Goal: Find specific page/section: Find specific page/section

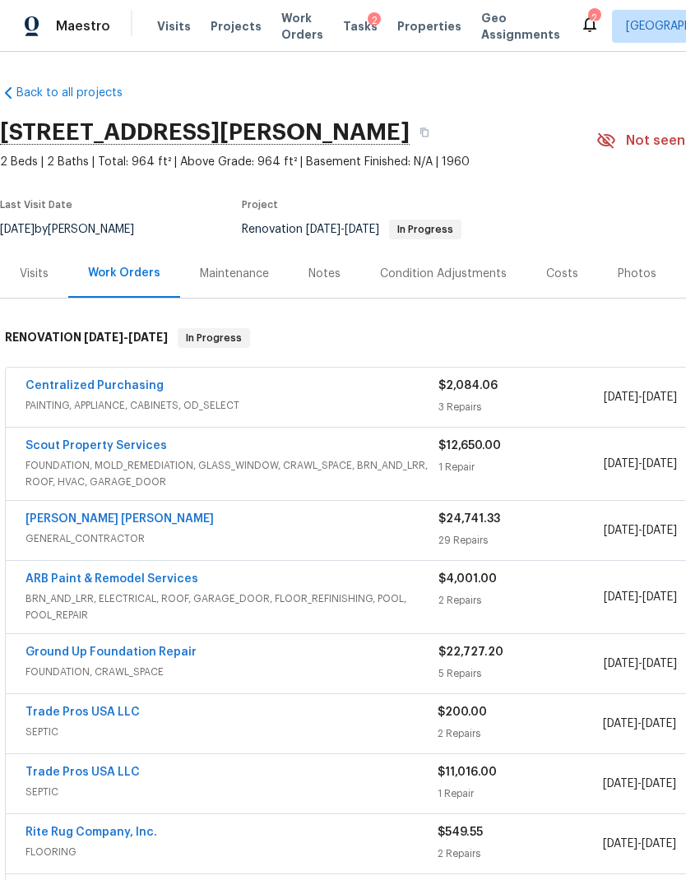
click at [295, 32] on span "Work Orders" at bounding box center [302, 26] width 42 height 33
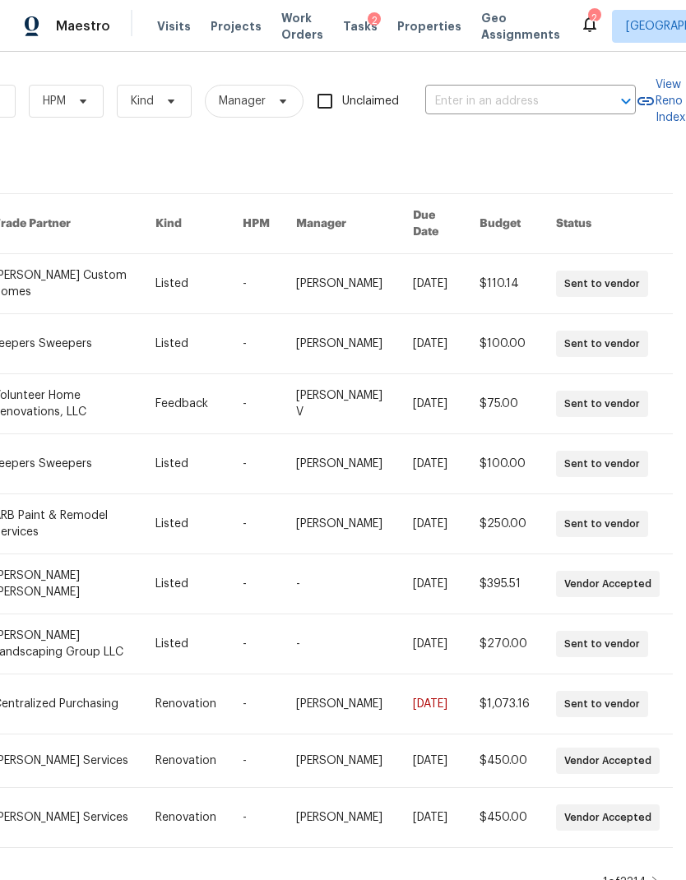
scroll to position [0, 270]
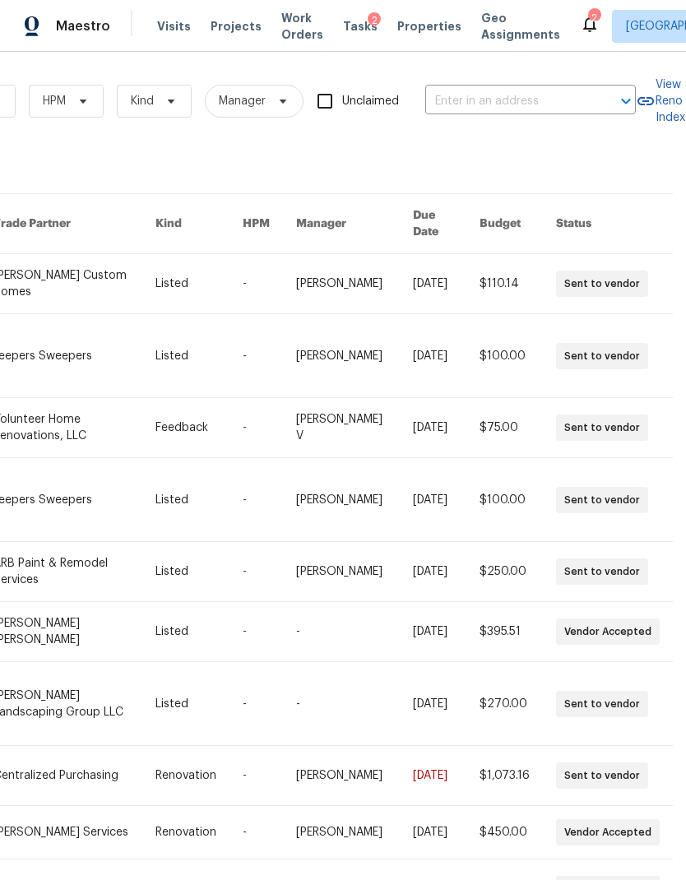
click at [504, 98] on input "text" at bounding box center [507, 101] width 164 height 25
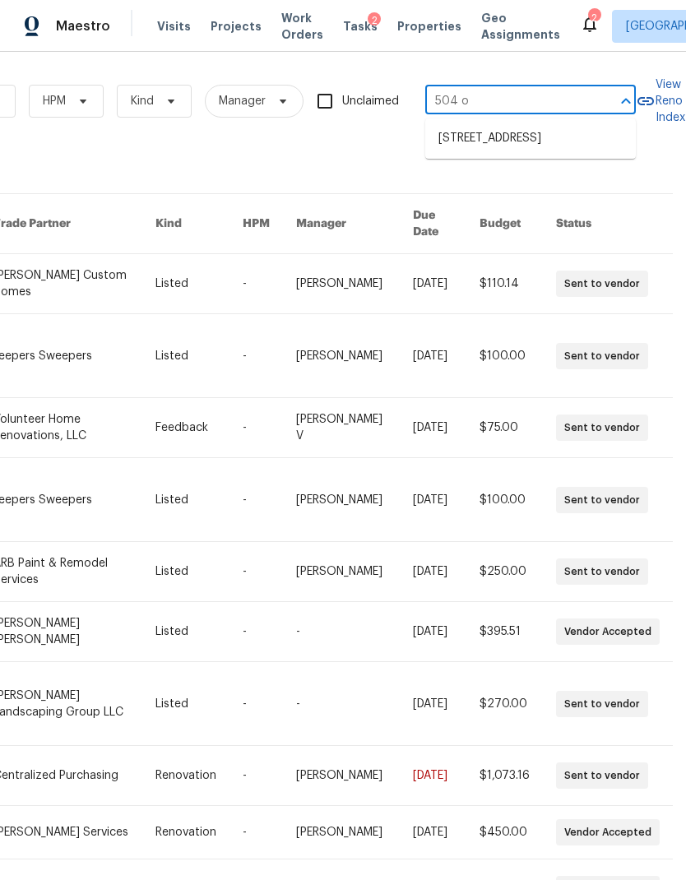
type input "504 ov"
click at [522, 145] on li "[STREET_ADDRESS]" at bounding box center [530, 138] width 210 height 27
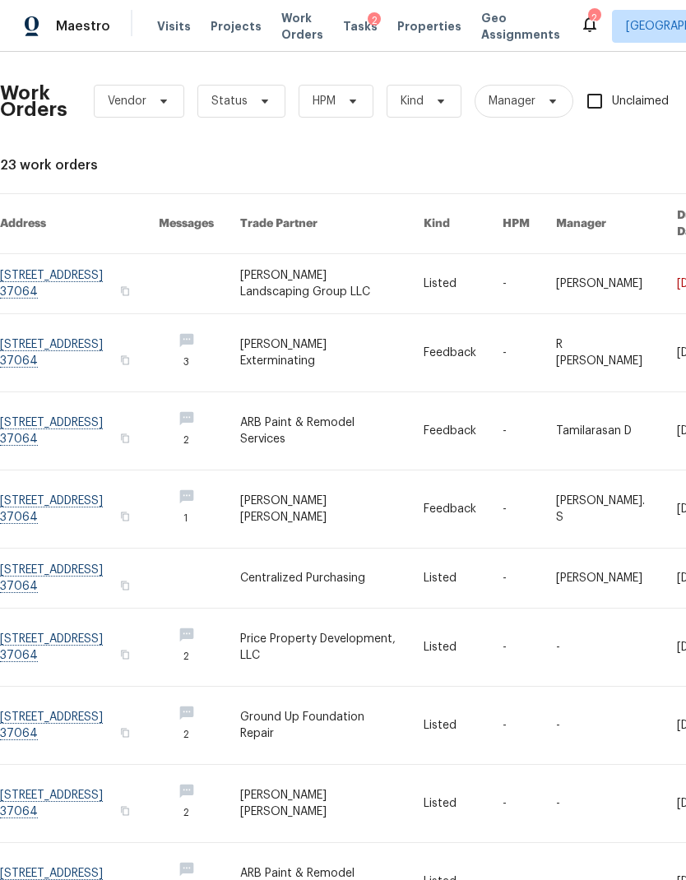
click at [76, 704] on link at bounding box center [79, 724] width 159 height 77
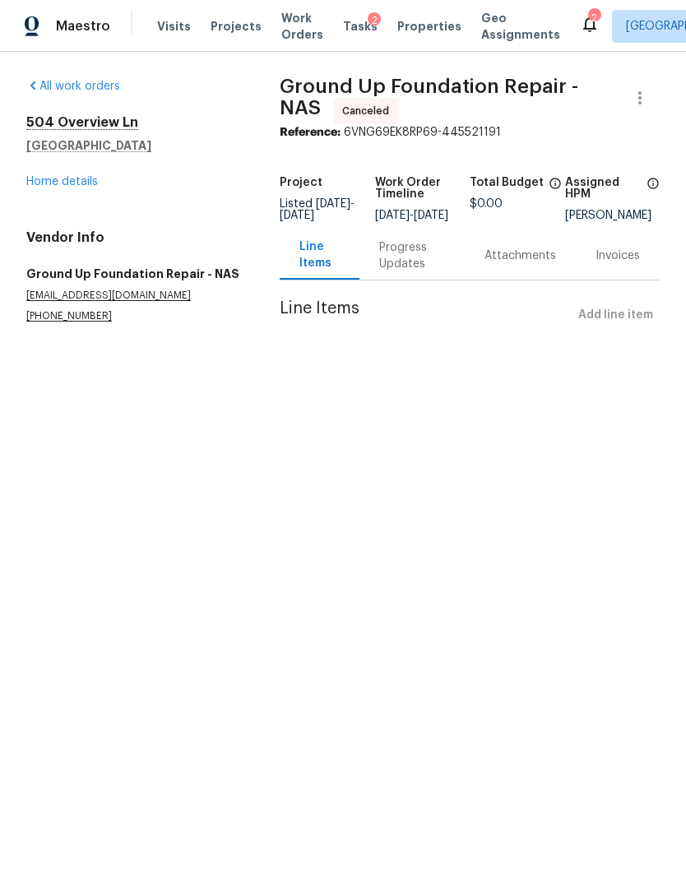
click at [72, 183] on link "Home details" at bounding box center [62, 182] width 72 height 12
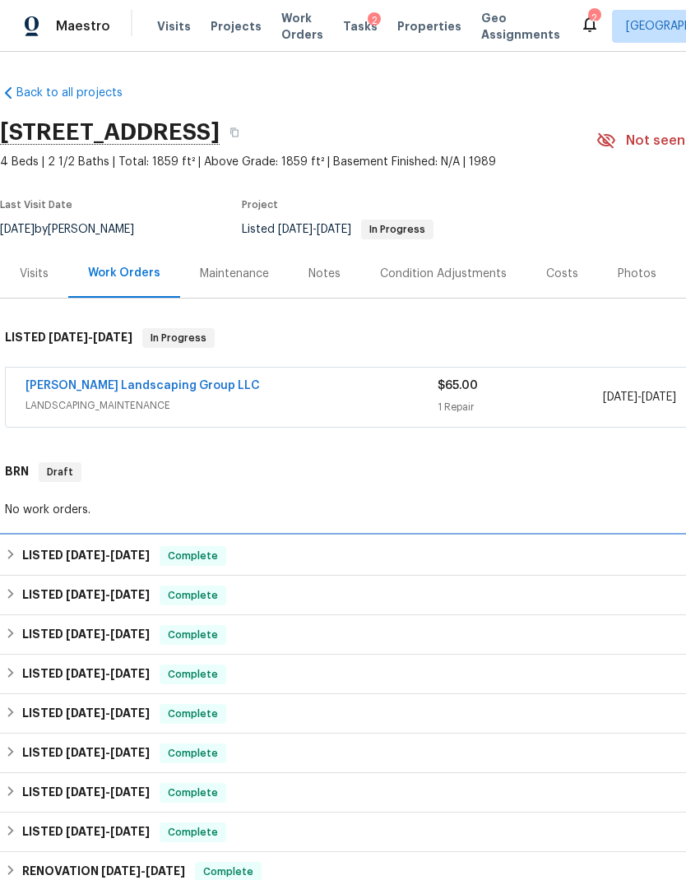
click at [534, 561] on div "LISTED [DATE] - [DATE] Complete" at bounding box center [464, 556] width 919 height 20
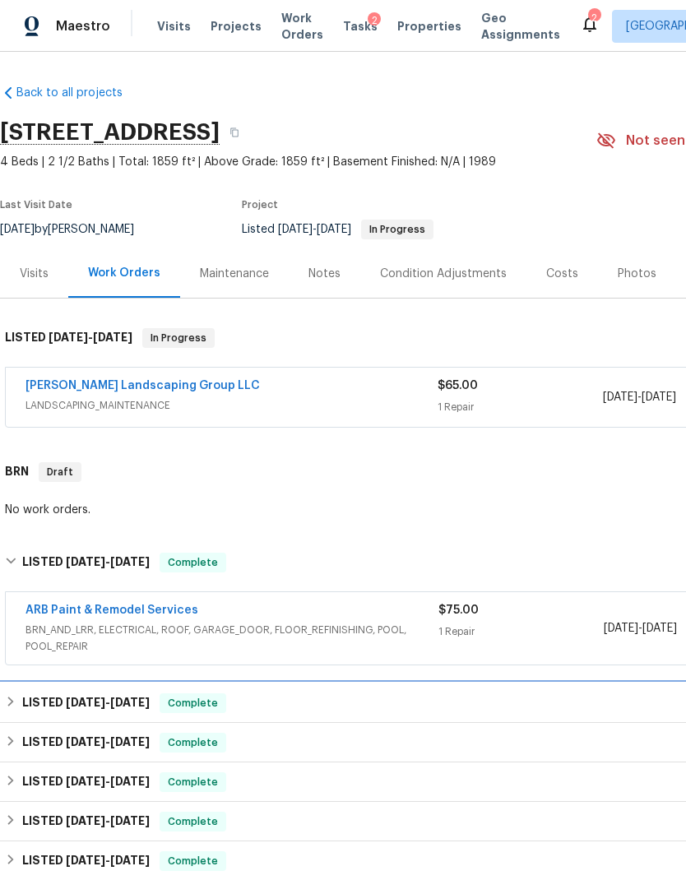
click at [518, 700] on div "LISTED [DATE] - [DATE] Complete" at bounding box center [464, 703] width 919 height 20
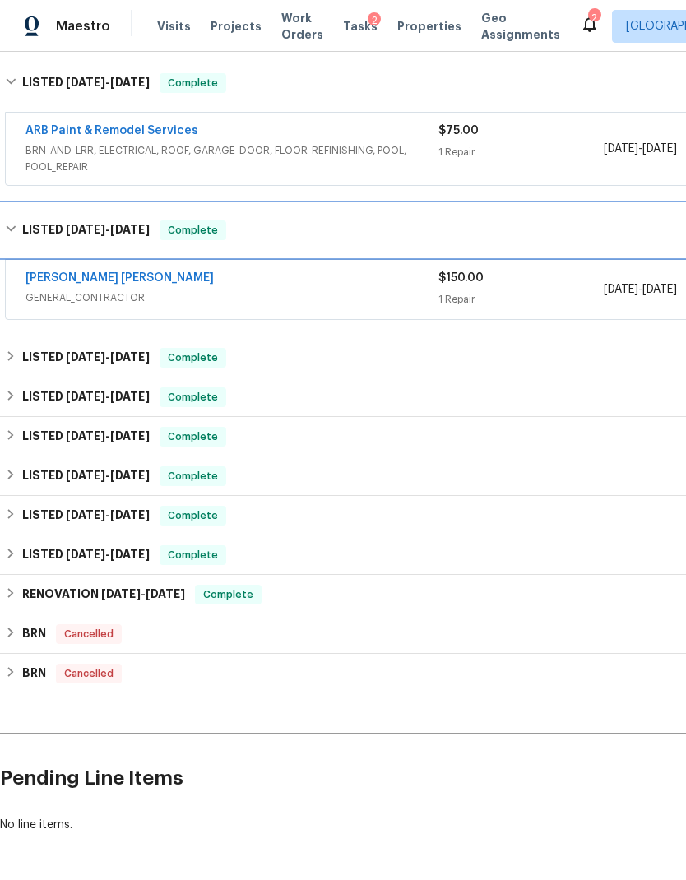
scroll to position [478, 0]
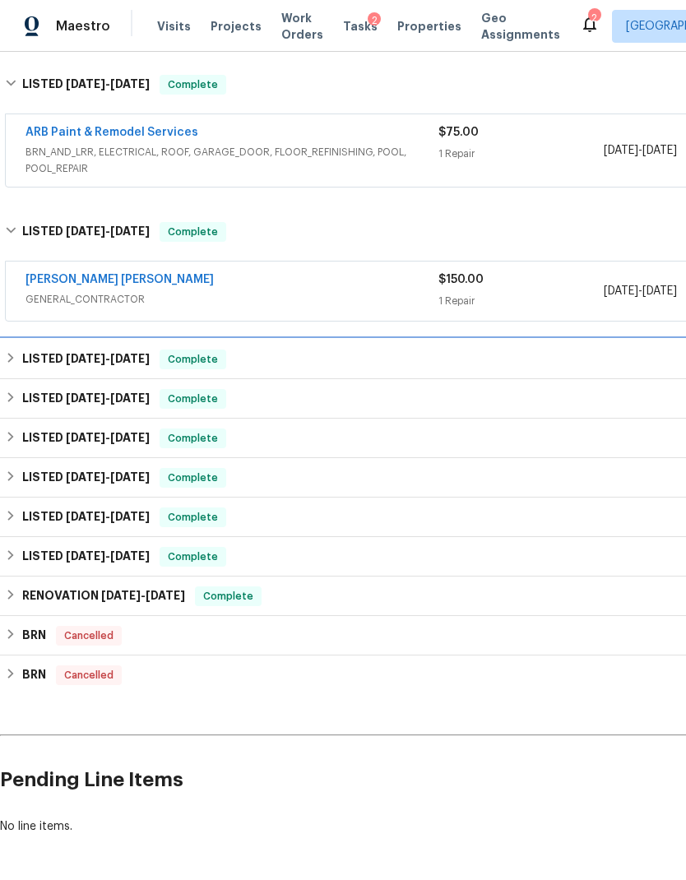
click at [504, 359] on div "LISTED [DATE] - [DATE] Complete" at bounding box center [464, 359] width 919 height 20
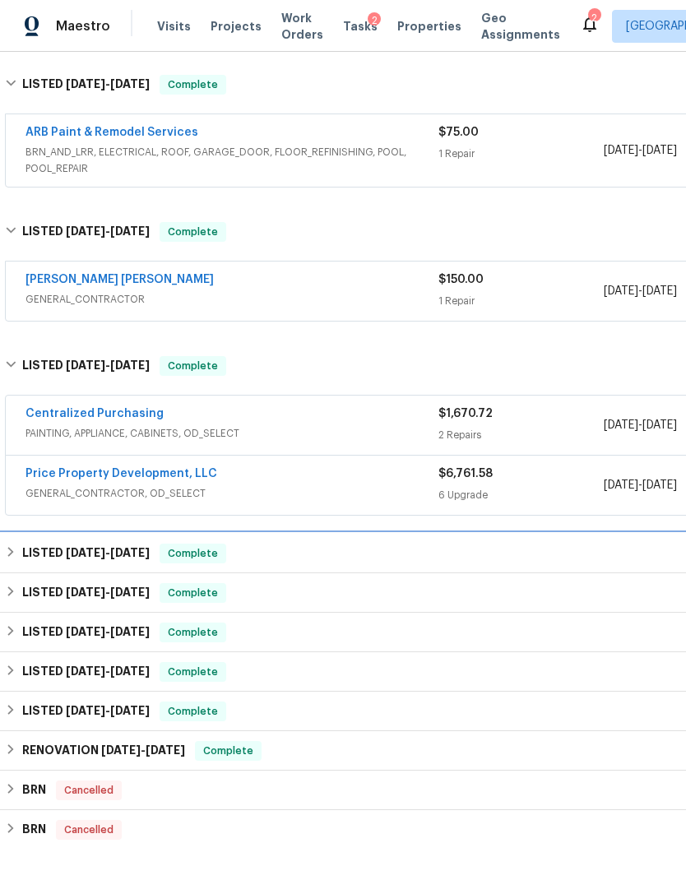
click at [538, 564] on div "LISTED [DATE] - [DATE] Complete" at bounding box center [464, 553] width 929 height 39
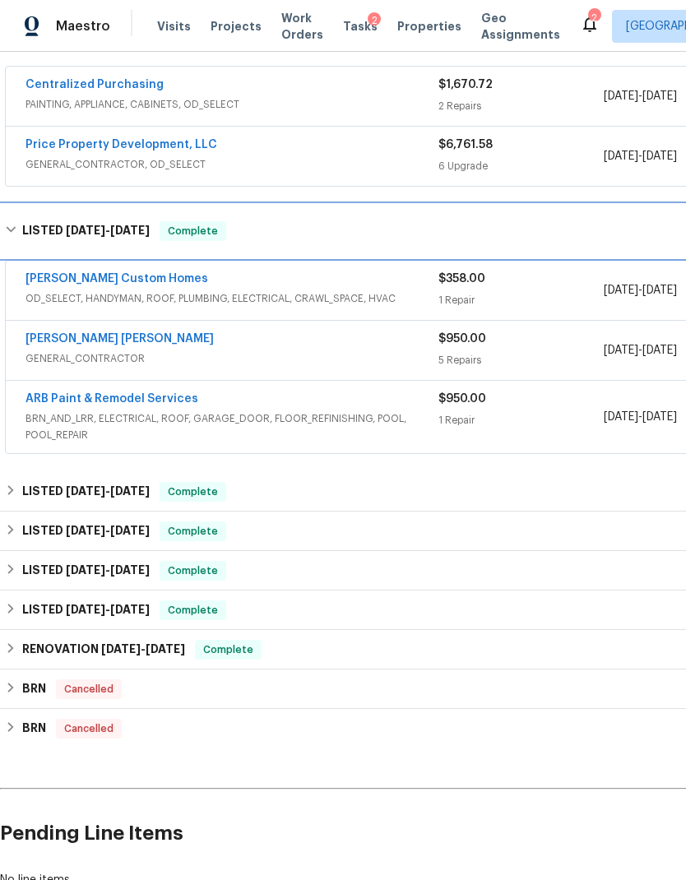
scroll to position [807, 0]
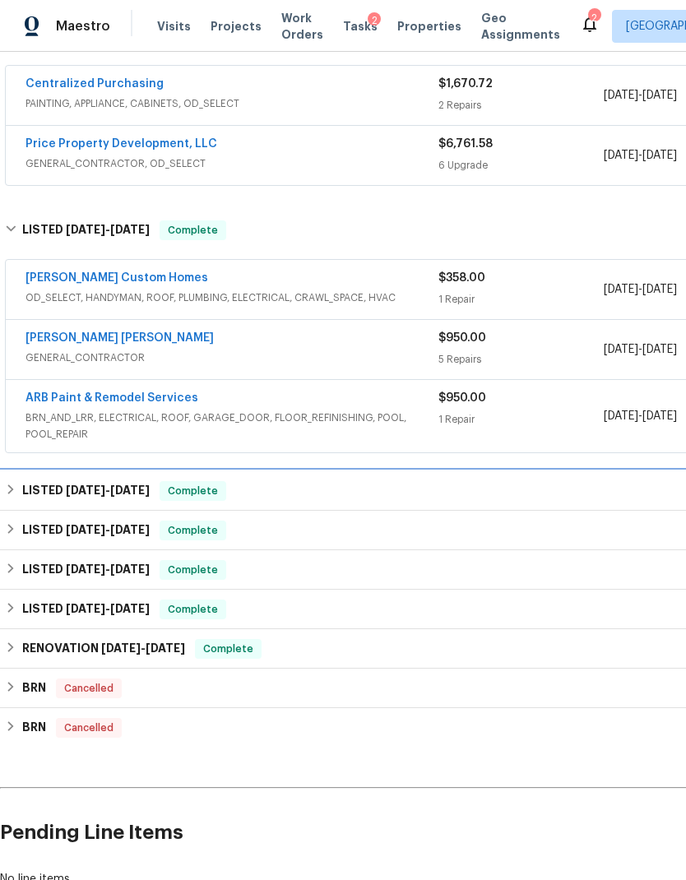
click at [533, 495] on div "LISTED [DATE] - [DATE] Complete" at bounding box center [464, 491] width 919 height 20
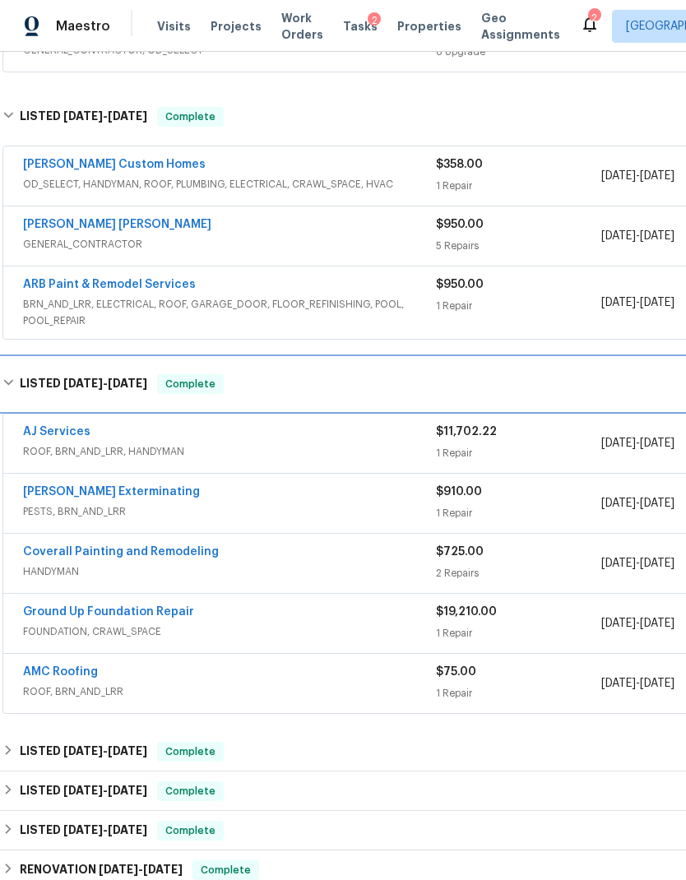
scroll to position [965, 2]
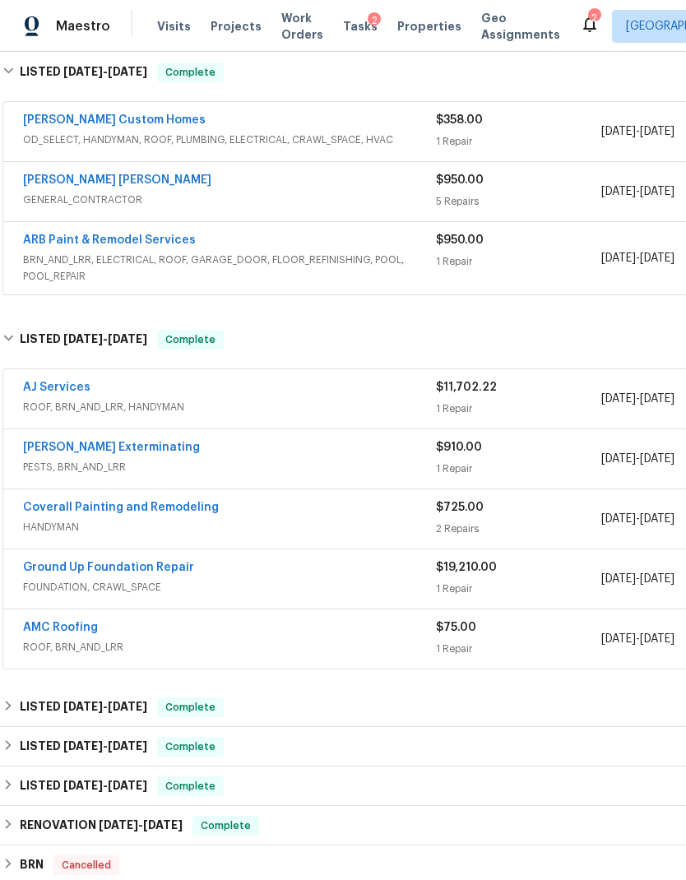
click at [56, 390] on link "AJ Services" at bounding box center [56, 387] width 67 height 12
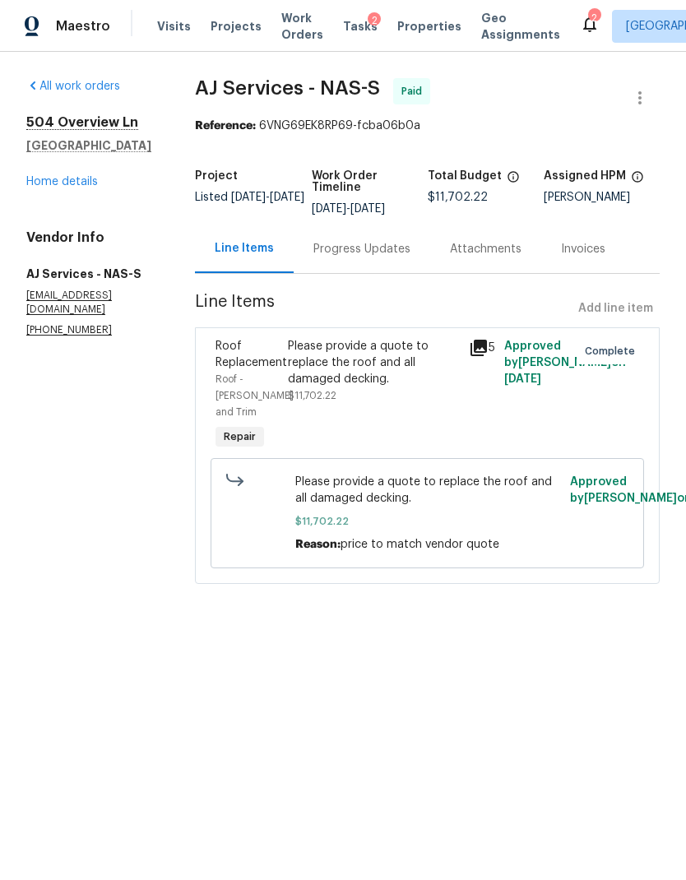
click at [68, 197] on div "All work orders [STREET_ADDRESS][PERSON_NAME] Home details Vendor Info AJ Servi…" at bounding box center [90, 207] width 129 height 259
click at [72, 181] on link "Home details" at bounding box center [62, 182] width 72 height 12
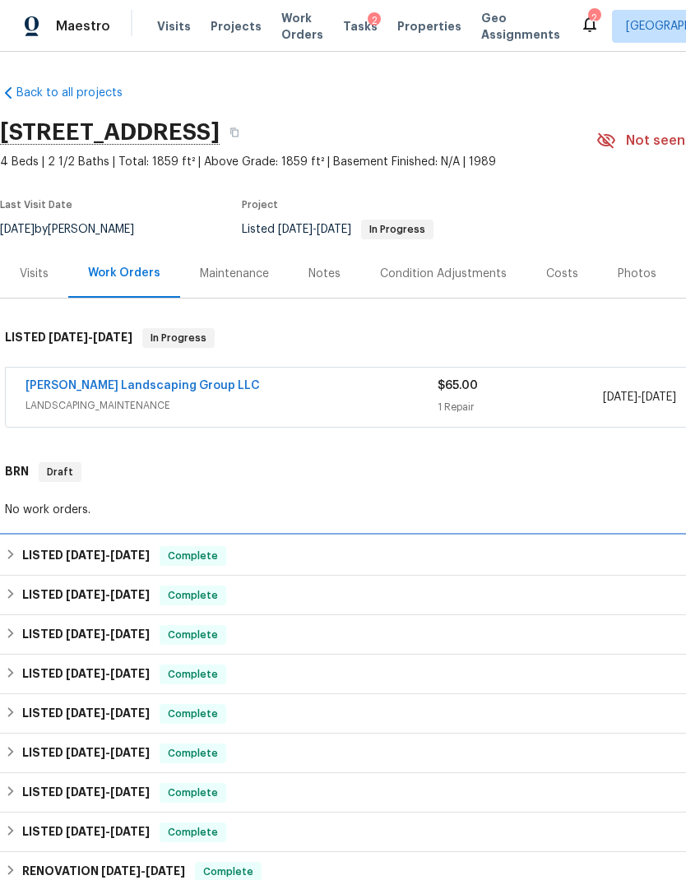
click at [363, 558] on div "LISTED [DATE] - [DATE] Complete" at bounding box center [464, 556] width 919 height 20
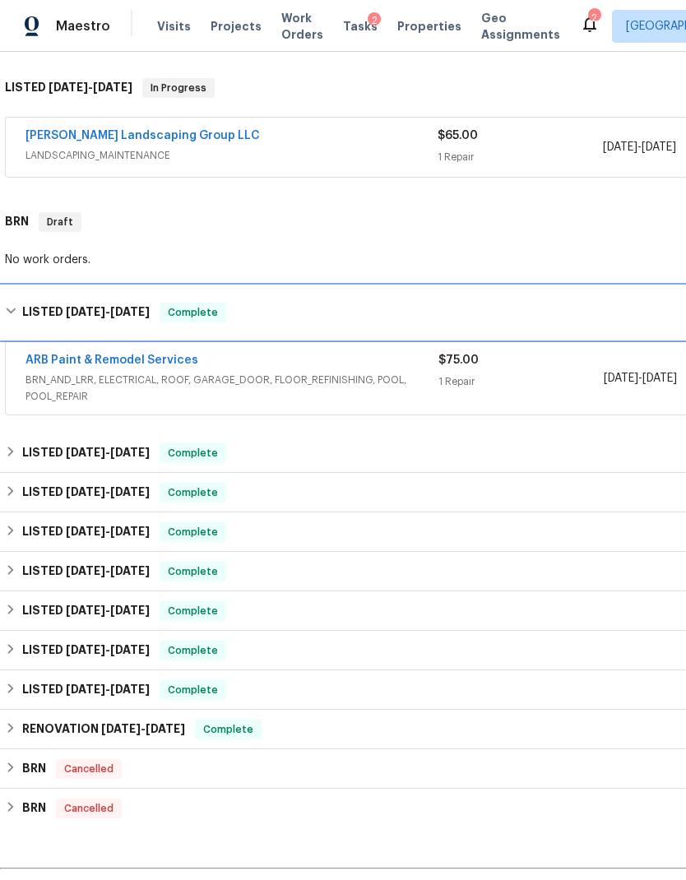
scroll to position [250, 0]
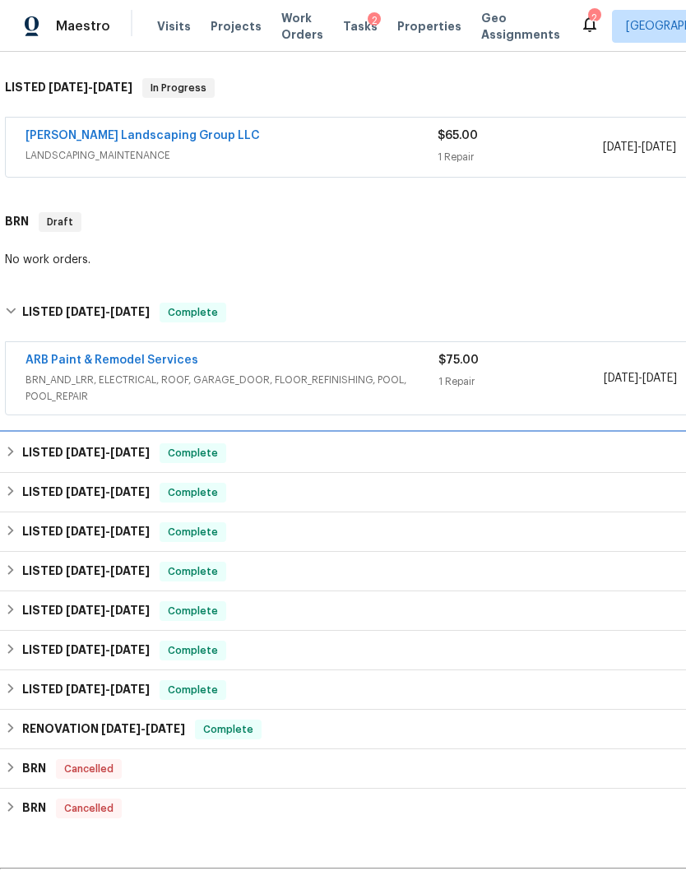
click at [378, 450] on div "LISTED [DATE] - [DATE] Complete" at bounding box center [464, 453] width 919 height 20
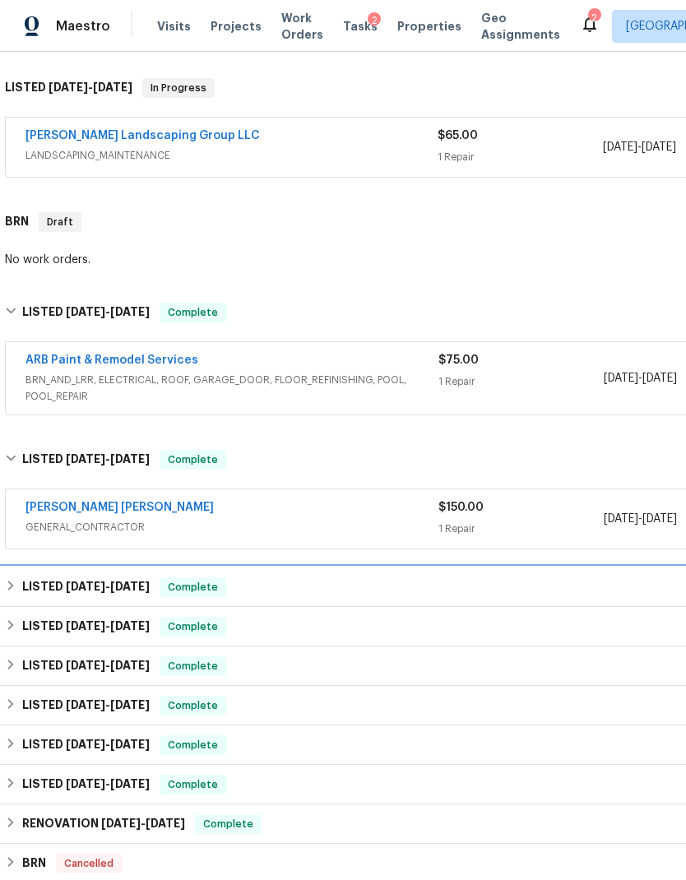
click at [373, 576] on div "LISTED [DATE] - [DATE] Complete" at bounding box center [464, 586] width 929 height 39
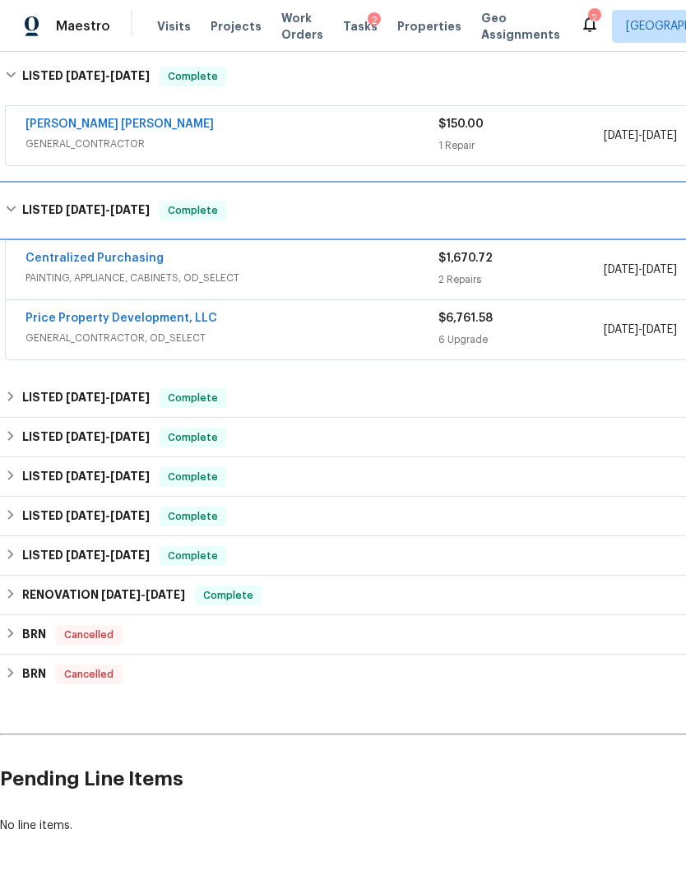
scroll to position [632, 0]
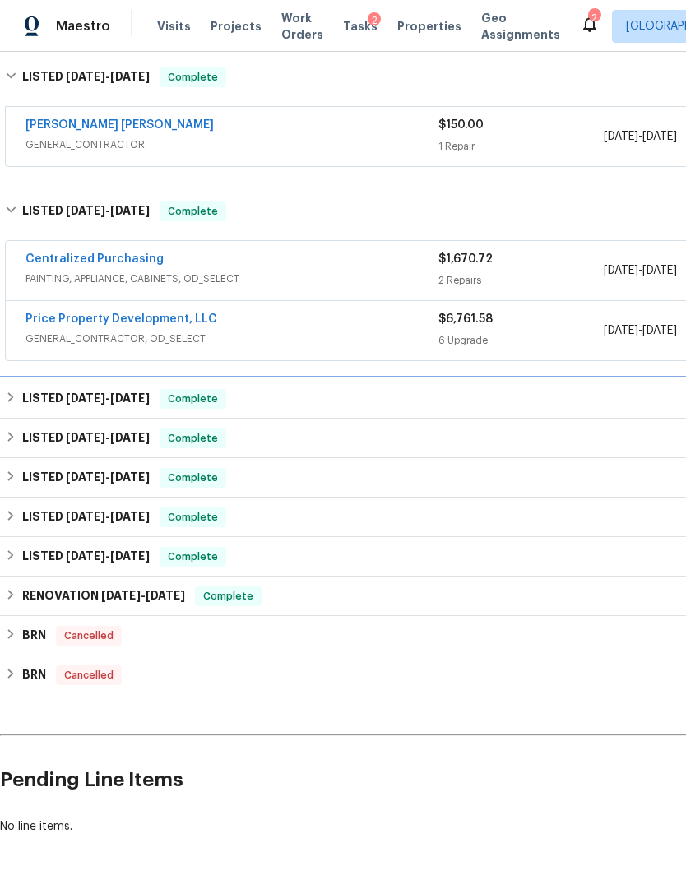
click at [397, 415] on div "LISTED [DATE] - [DATE] Complete" at bounding box center [464, 398] width 929 height 39
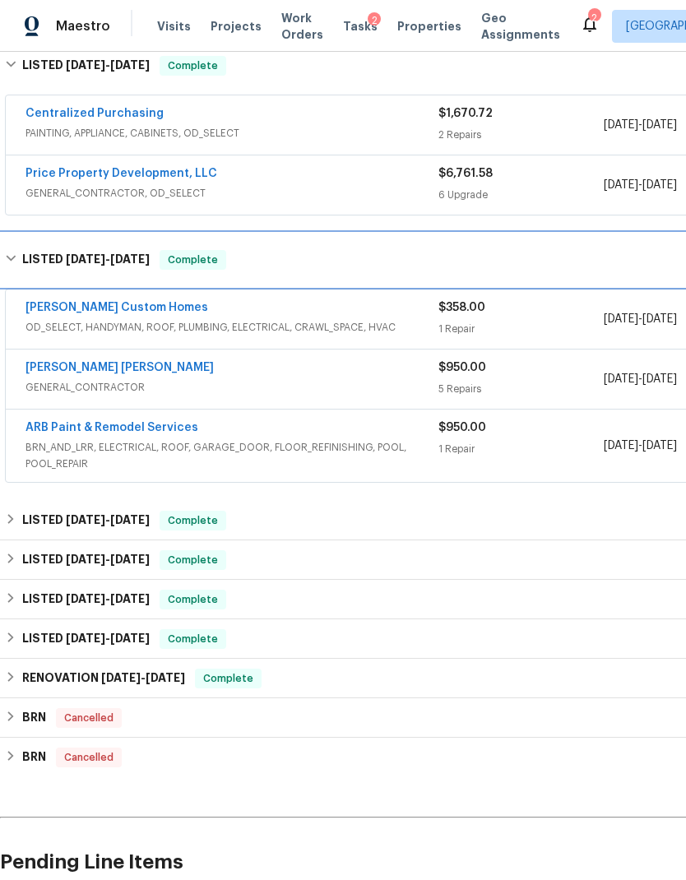
scroll to position [778, 0]
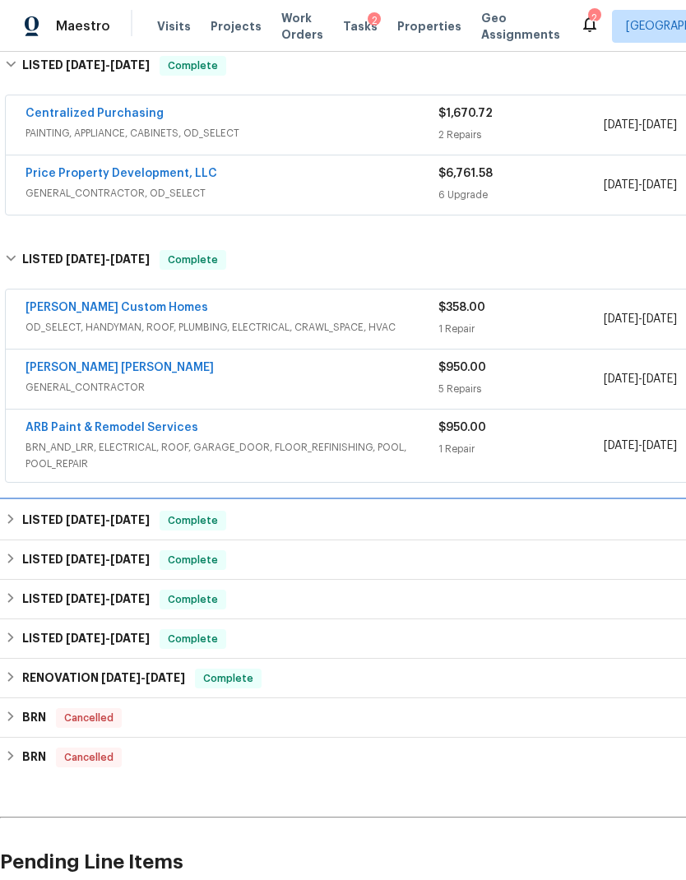
click at [381, 535] on div "LISTED [DATE] - [DATE] Complete" at bounding box center [464, 520] width 929 height 39
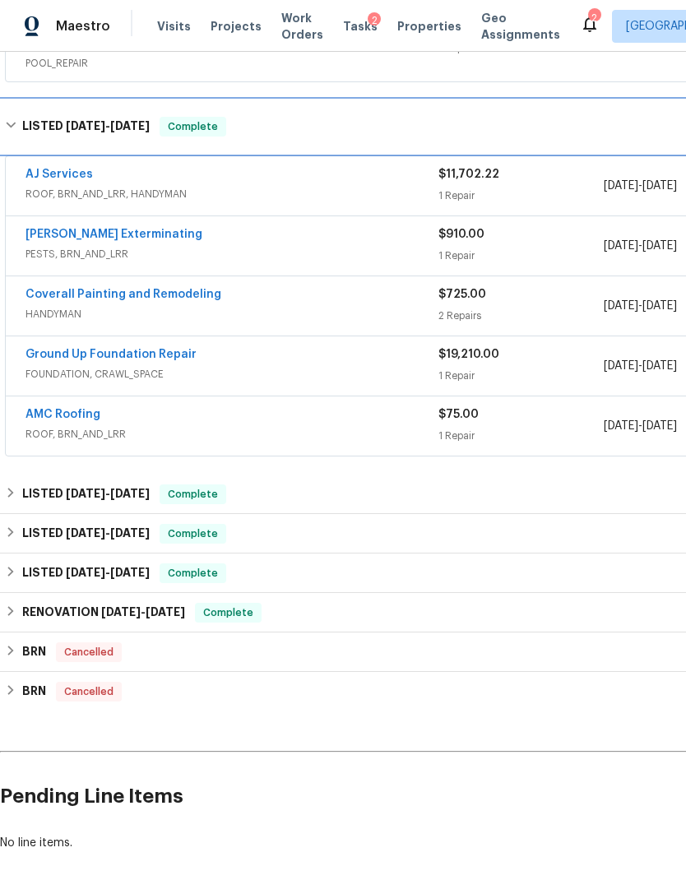
scroll to position [1179, 0]
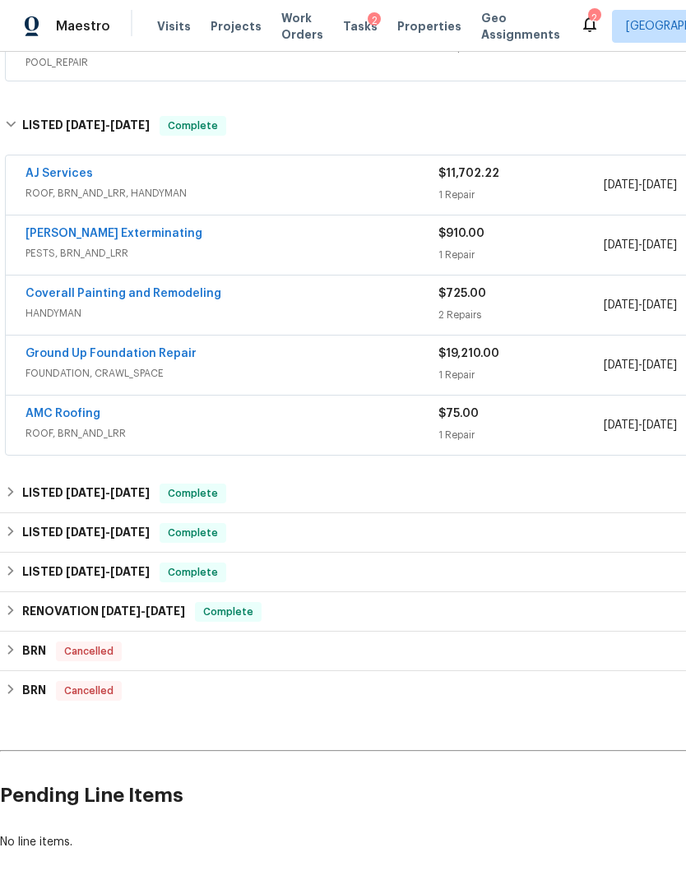
click at [133, 357] on link "Ground Up Foundation Repair" at bounding box center [110, 354] width 171 height 12
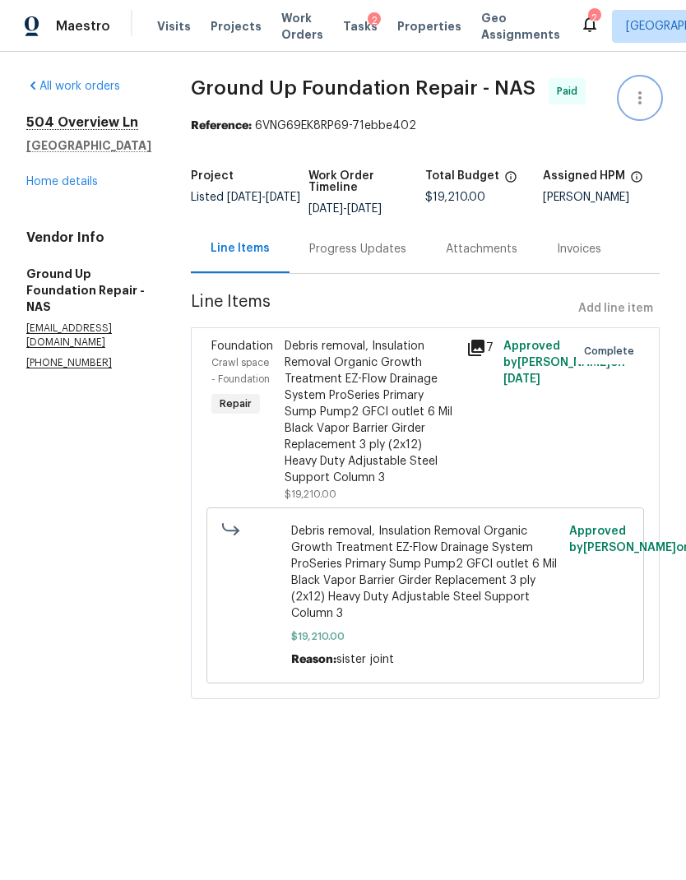
click at [654, 105] on button "button" at bounding box center [639, 97] width 39 height 39
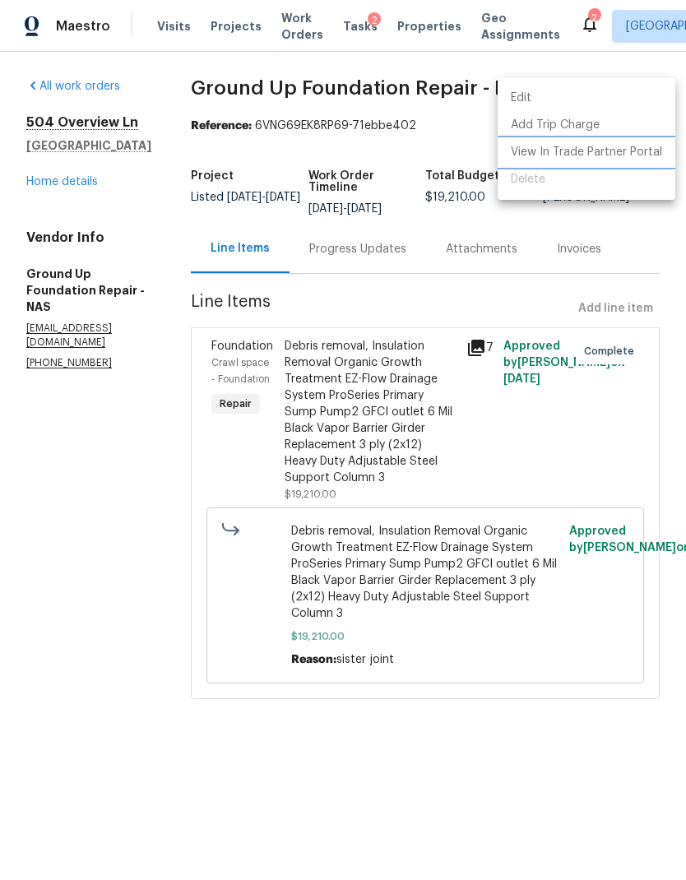
click at [619, 149] on li "View In Trade Partner Portal" at bounding box center [586, 152] width 178 height 27
click at [62, 216] on div at bounding box center [343, 440] width 686 height 880
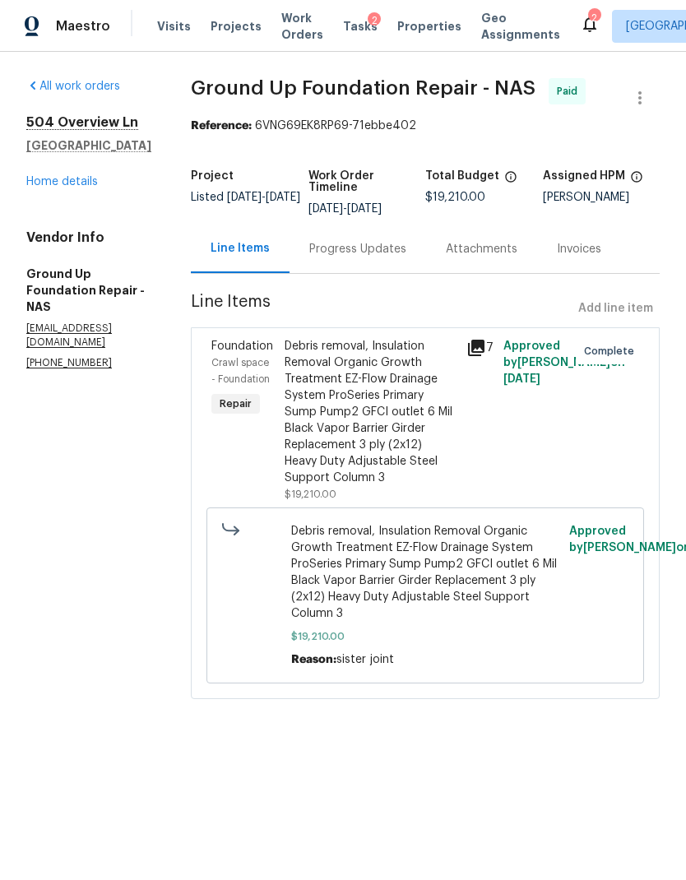
click at [74, 187] on link "Home details" at bounding box center [62, 182] width 72 height 12
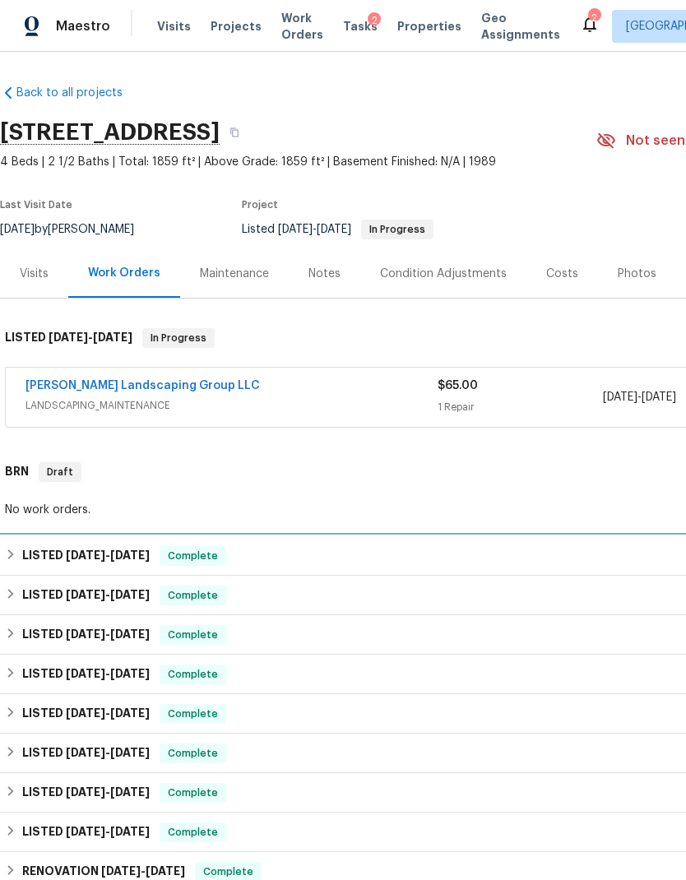
click at [363, 573] on div "LISTED [DATE] - [DATE] Complete" at bounding box center [464, 555] width 929 height 39
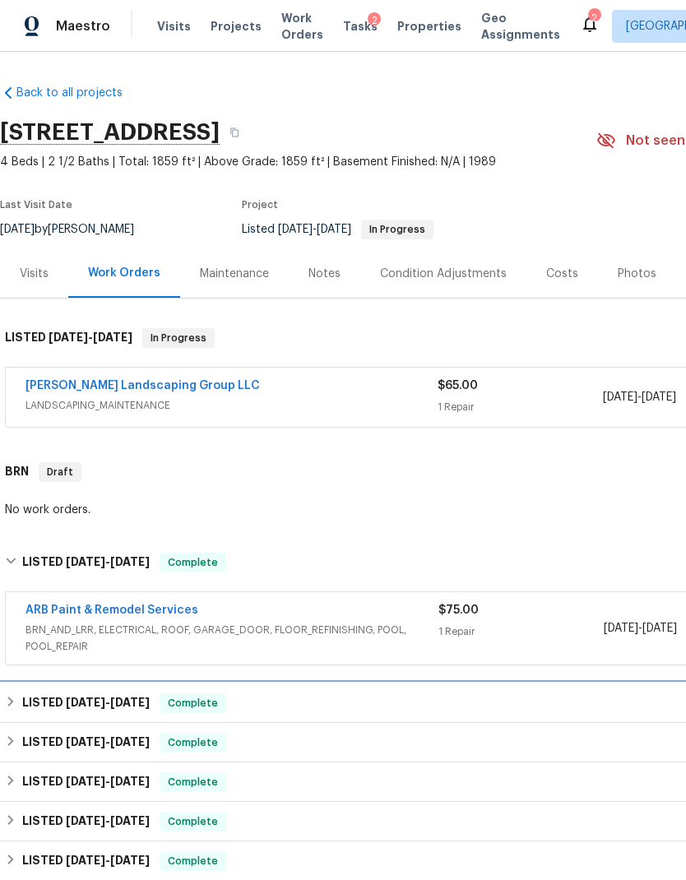
click at [384, 689] on div "LISTED [DATE] - [DATE] Complete" at bounding box center [464, 702] width 929 height 39
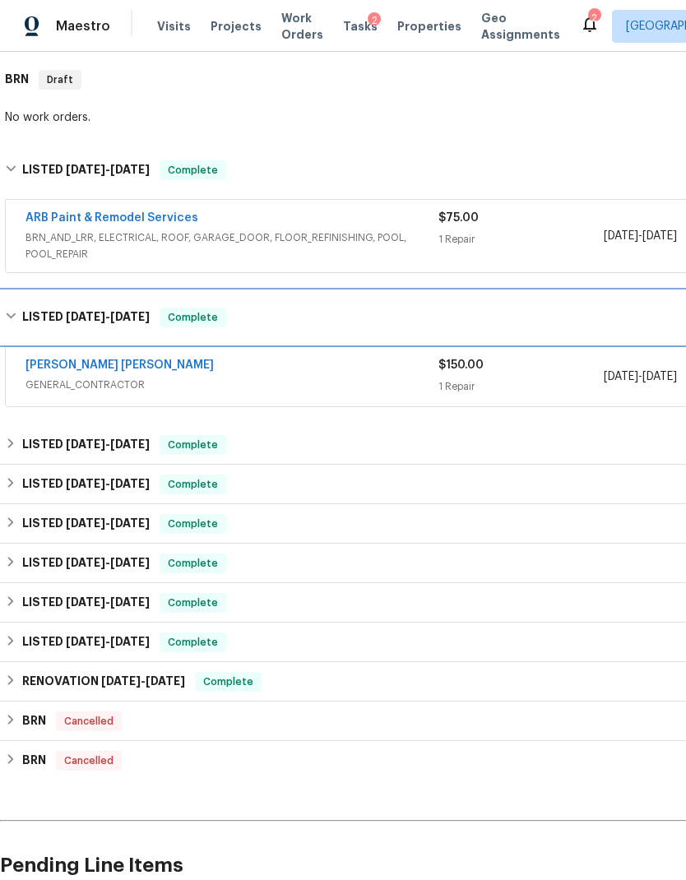
scroll to position [397, 0]
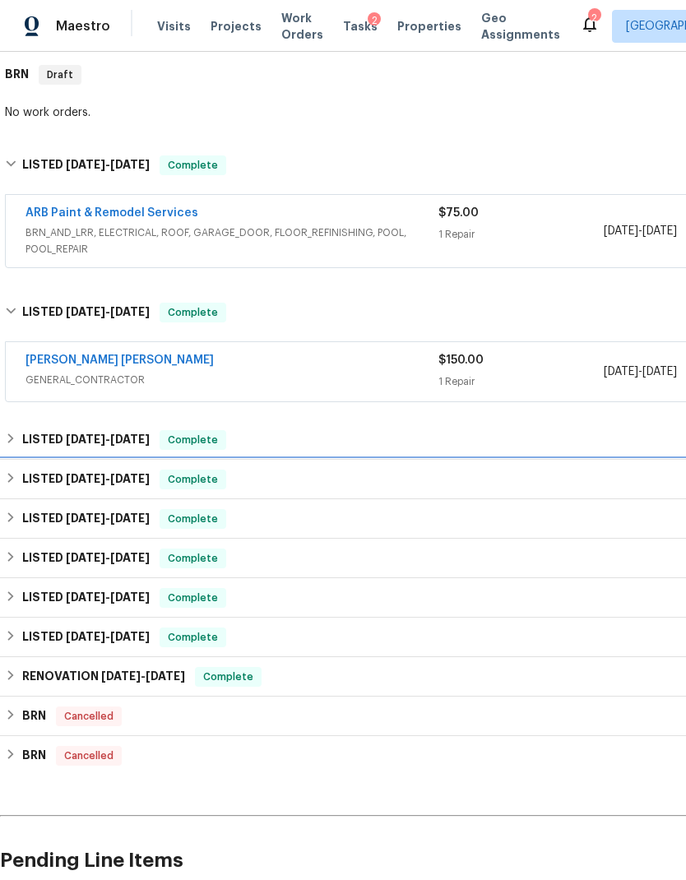
click at [383, 461] on div "LISTED [DATE] - [DATE] Complete" at bounding box center [464, 479] width 929 height 39
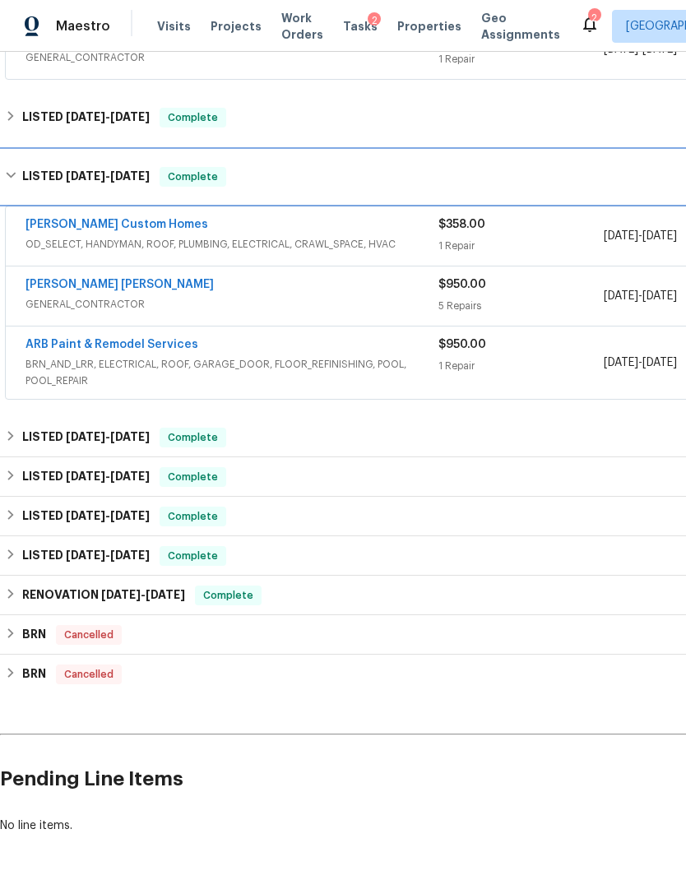
scroll to position [719, 0]
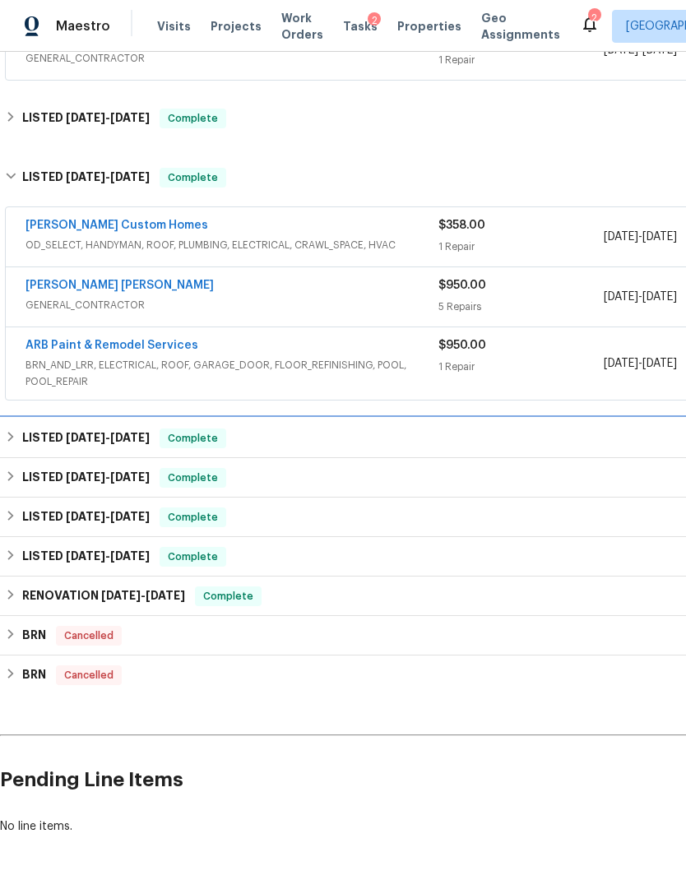
click at [382, 449] on div "LISTED [DATE] - [DATE] Complete" at bounding box center [464, 437] width 929 height 39
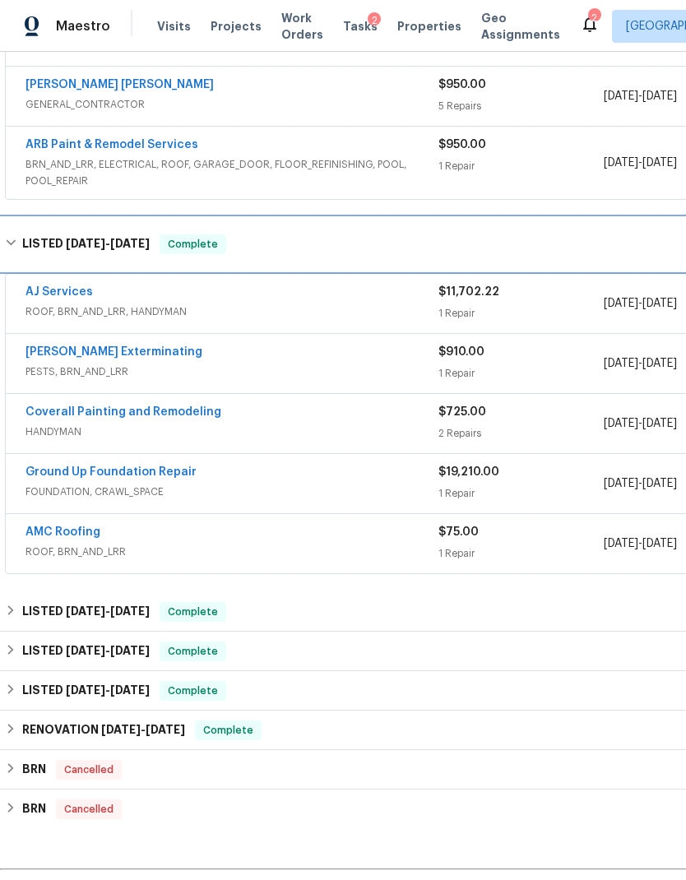
scroll to position [919, 0]
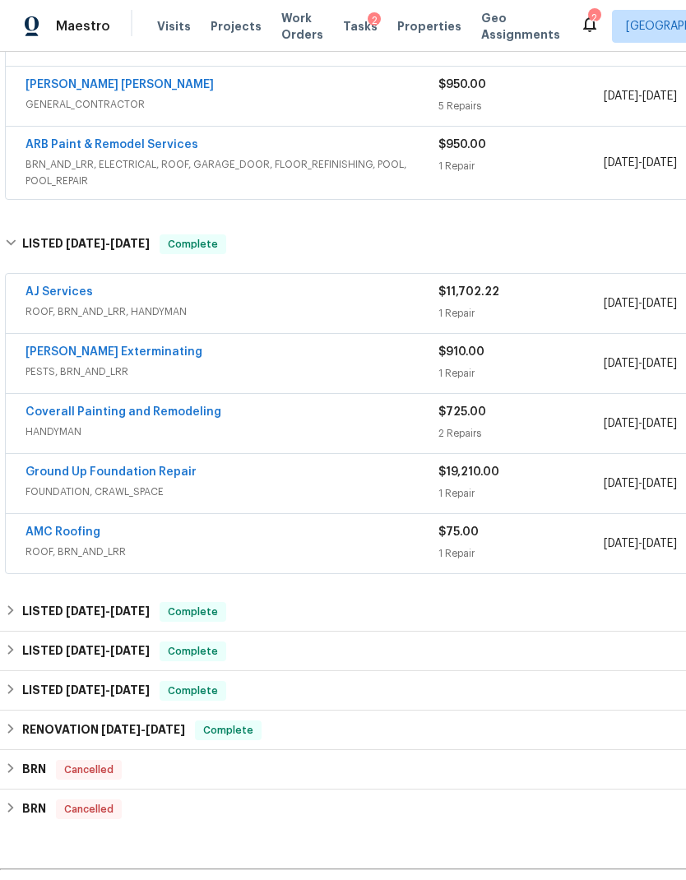
click at [52, 297] on link "AJ Services" at bounding box center [58, 292] width 67 height 12
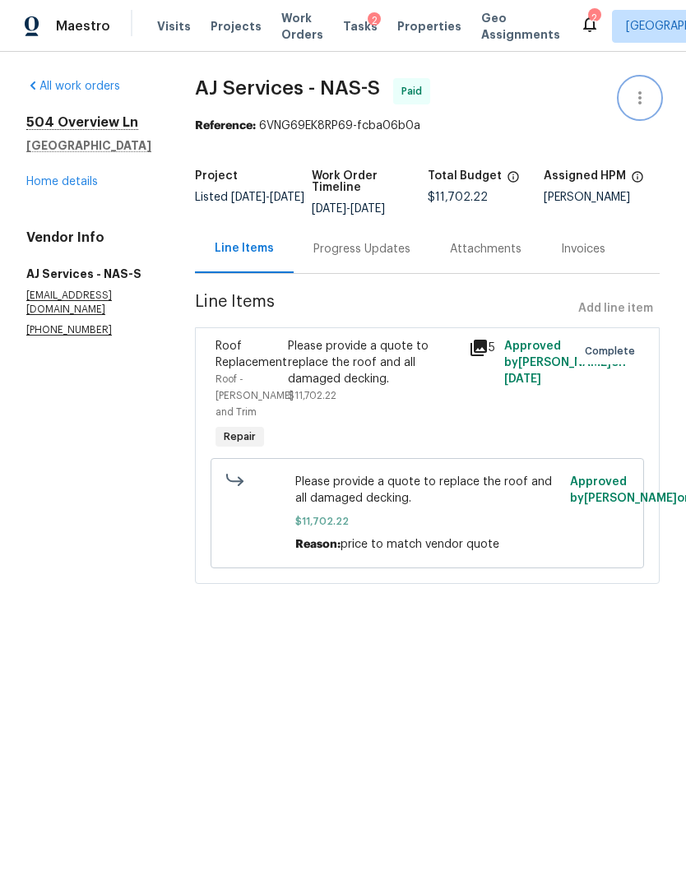
click at [637, 101] on icon "button" at bounding box center [640, 98] width 20 height 20
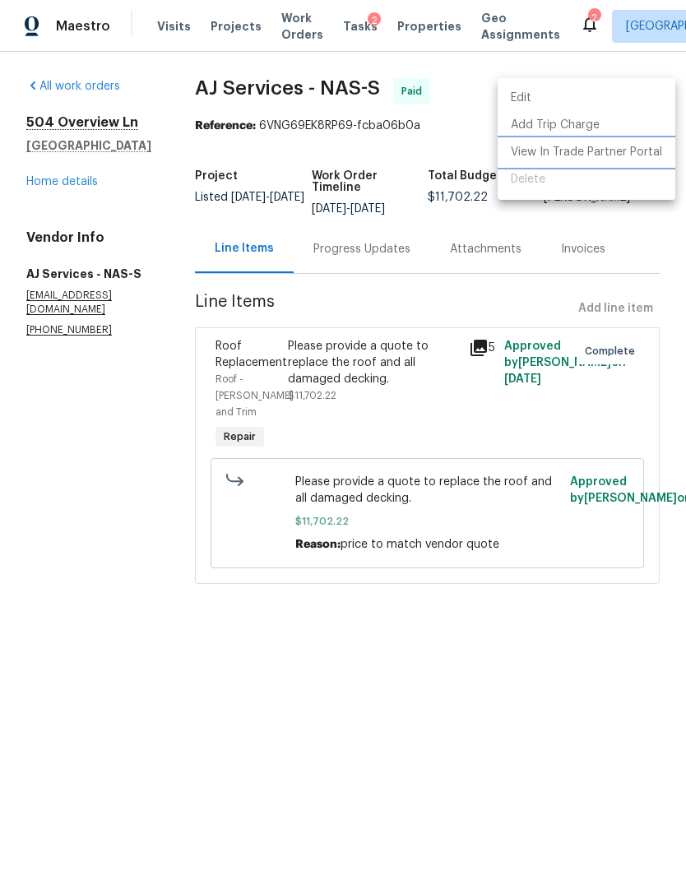
click at [596, 155] on li "View In Trade Partner Portal" at bounding box center [586, 152] width 178 height 27
click at [68, 182] on div at bounding box center [343, 440] width 686 height 880
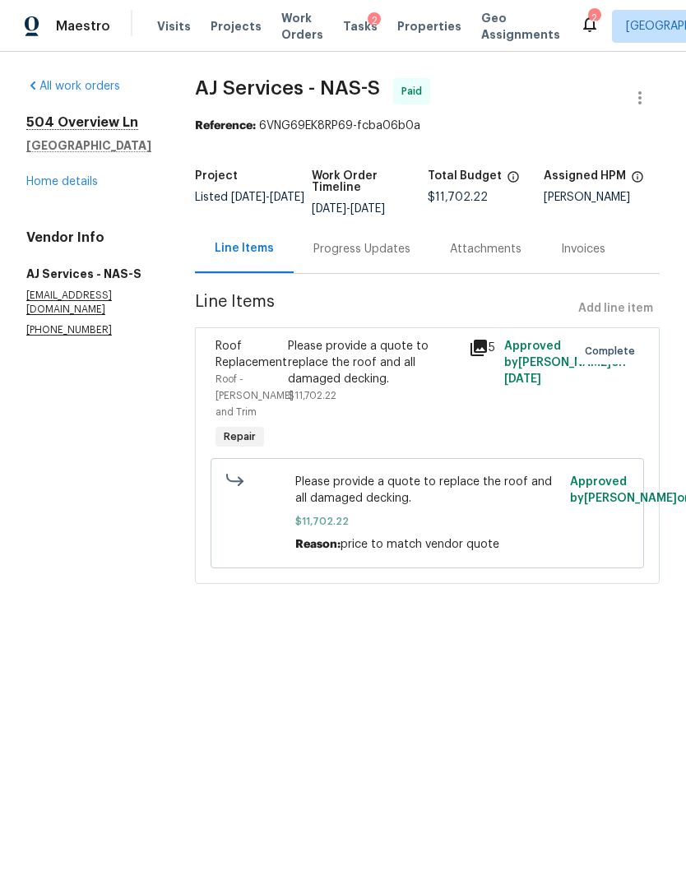
click at [78, 185] on link "Home details" at bounding box center [62, 182] width 72 height 12
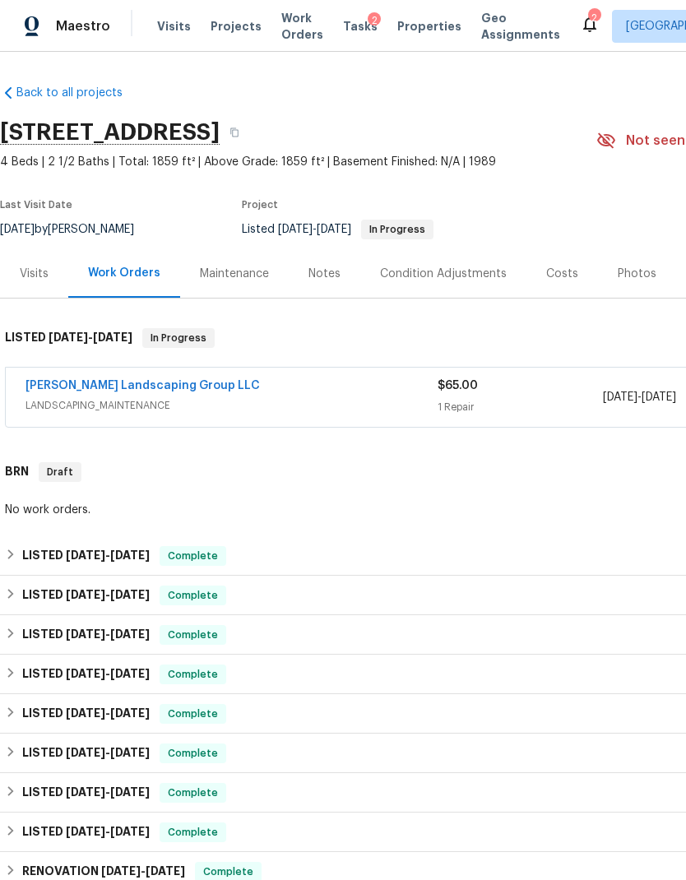
click at [364, 552] on div "LISTED [DATE] - [DATE] Complete" at bounding box center [464, 556] width 919 height 20
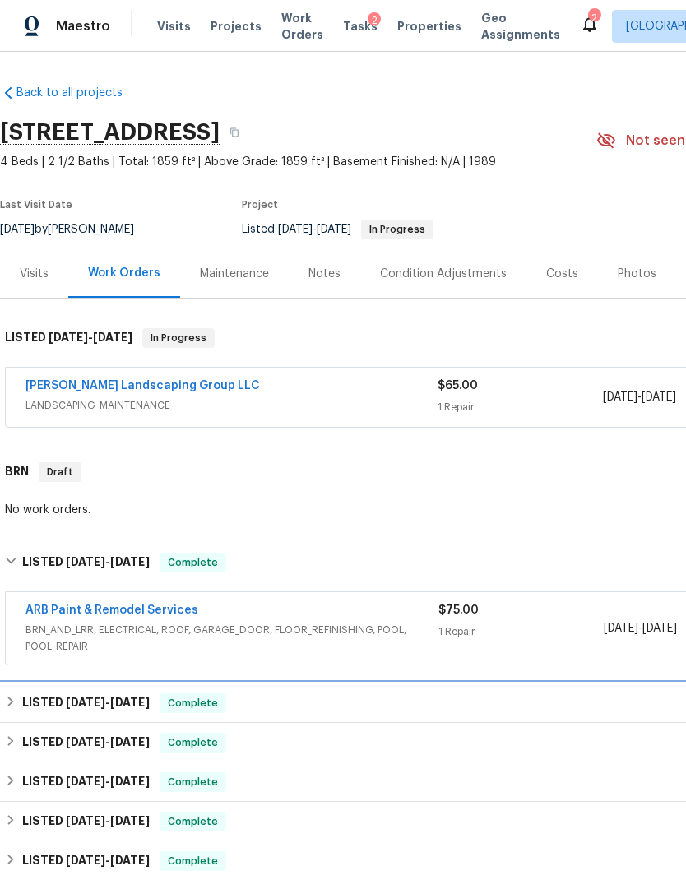
click at [417, 716] on div "LISTED [DATE] - [DATE] Complete" at bounding box center [464, 702] width 929 height 39
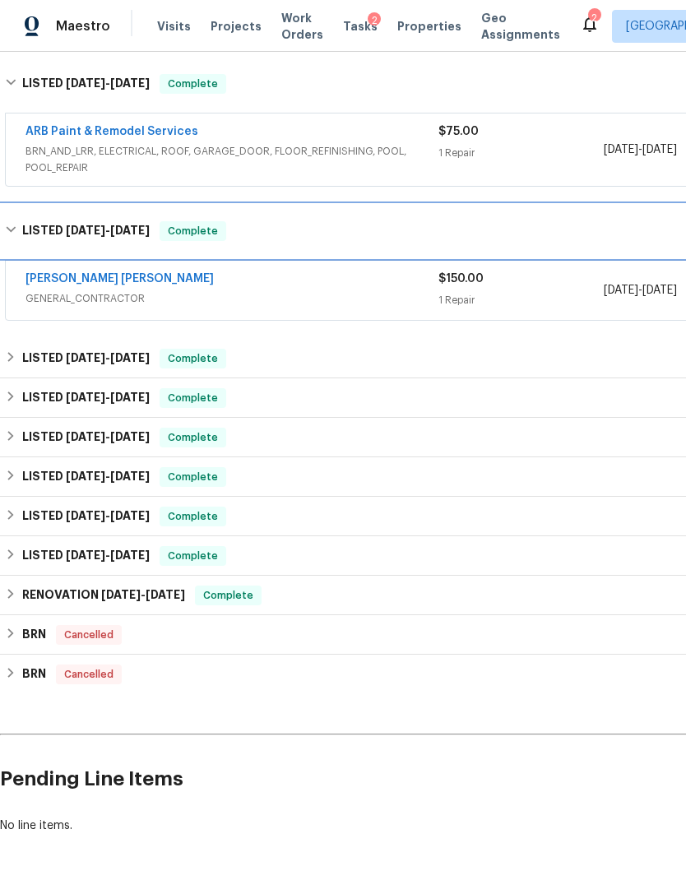
scroll to position [478, 0]
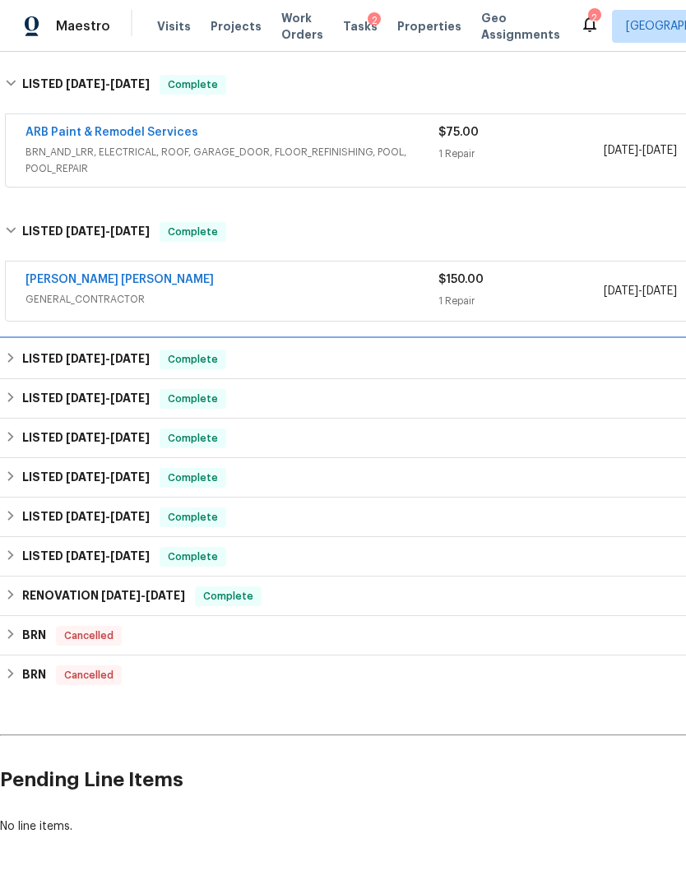
click at [459, 363] on div "LISTED [DATE] - [DATE] Complete" at bounding box center [464, 359] width 919 height 20
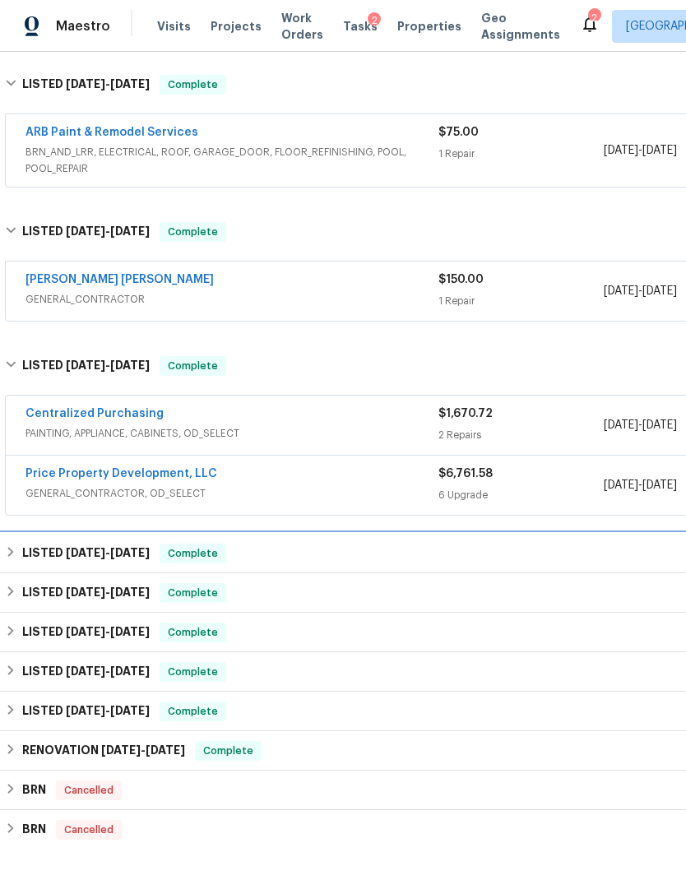
click at [428, 558] on div "LISTED [DATE] - [DATE] Complete" at bounding box center [464, 553] width 919 height 20
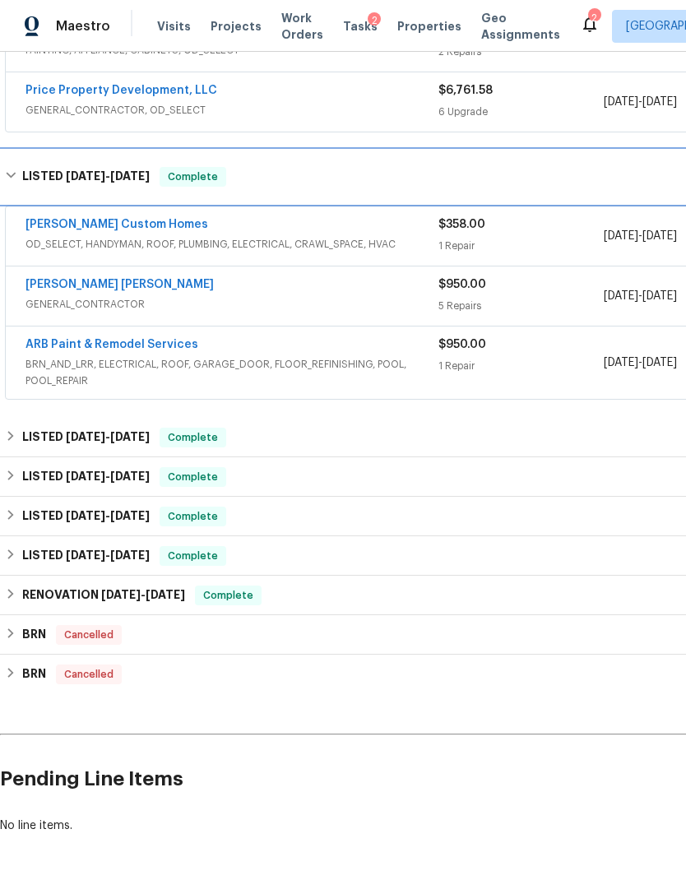
scroll to position [860, 0]
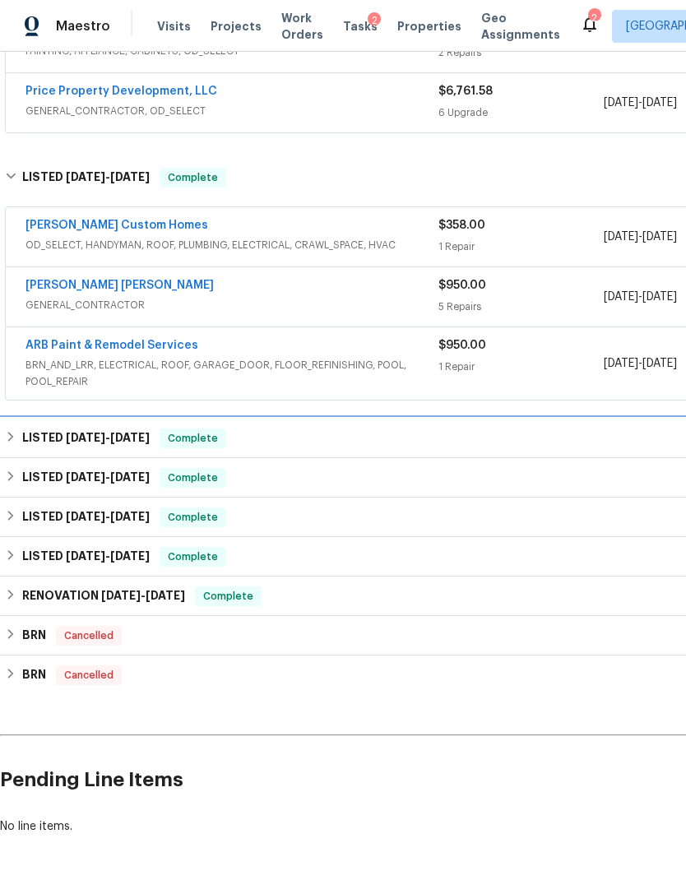
click at [440, 454] on div "LISTED [DATE] - [DATE] Complete" at bounding box center [464, 437] width 929 height 39
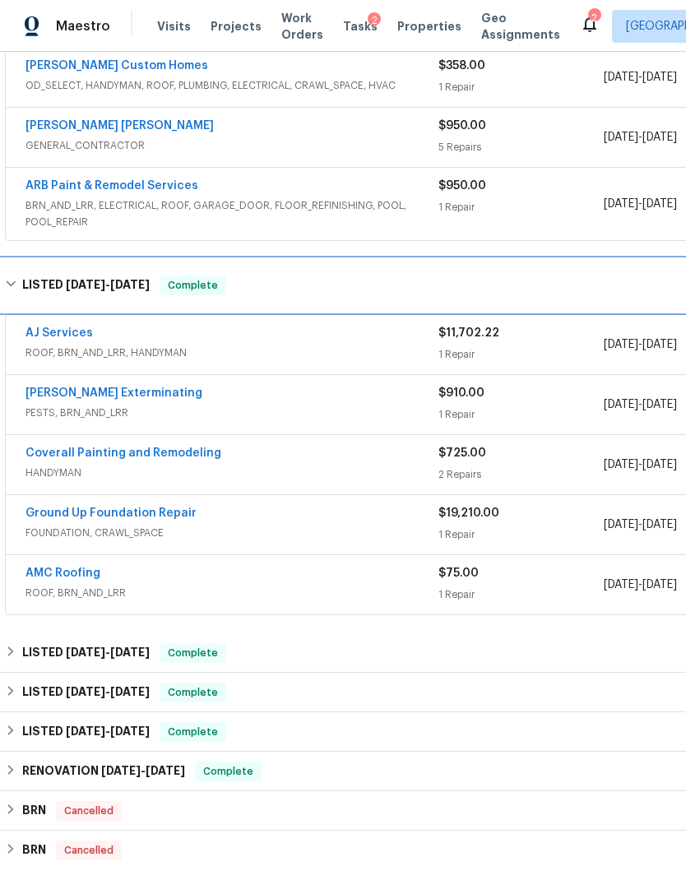
scroll to position [1019, 0]
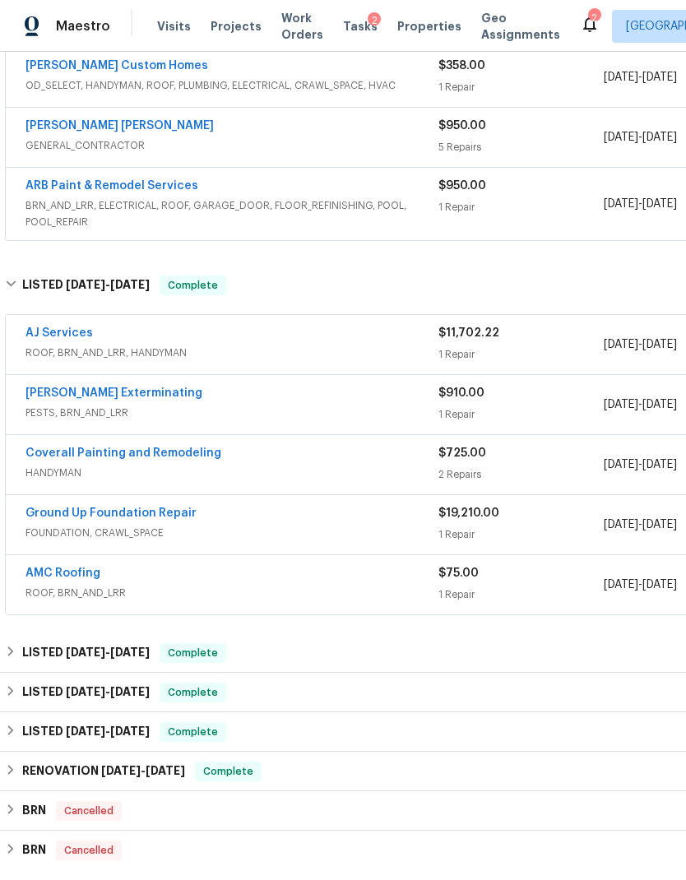
click at [143, 508] on link "Ground Up Foundation Repair" at bounding box center [110, 513] width 171 height 12
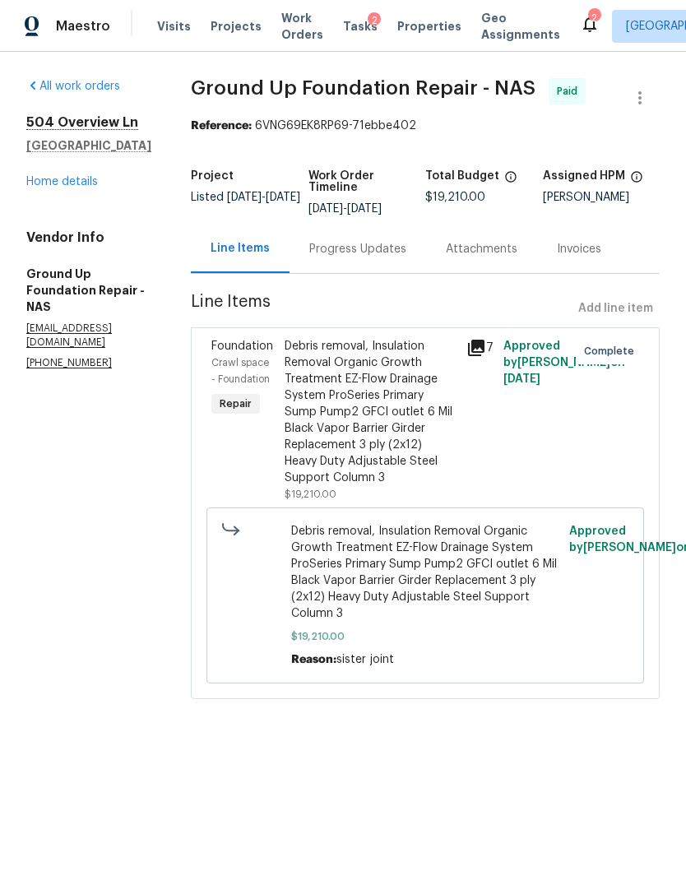
click at [329, 255] on div "Progress Updates" at bounding box center [357, 249] width 97 height 16
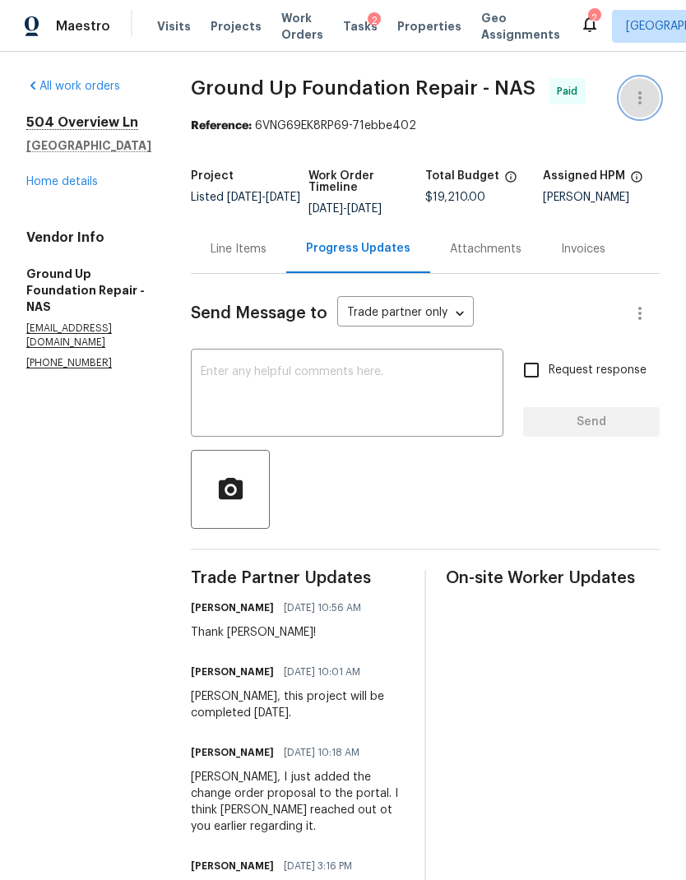
click at [649, 94] on icon "button" at bounding box center [640, 98] width 20 height 20
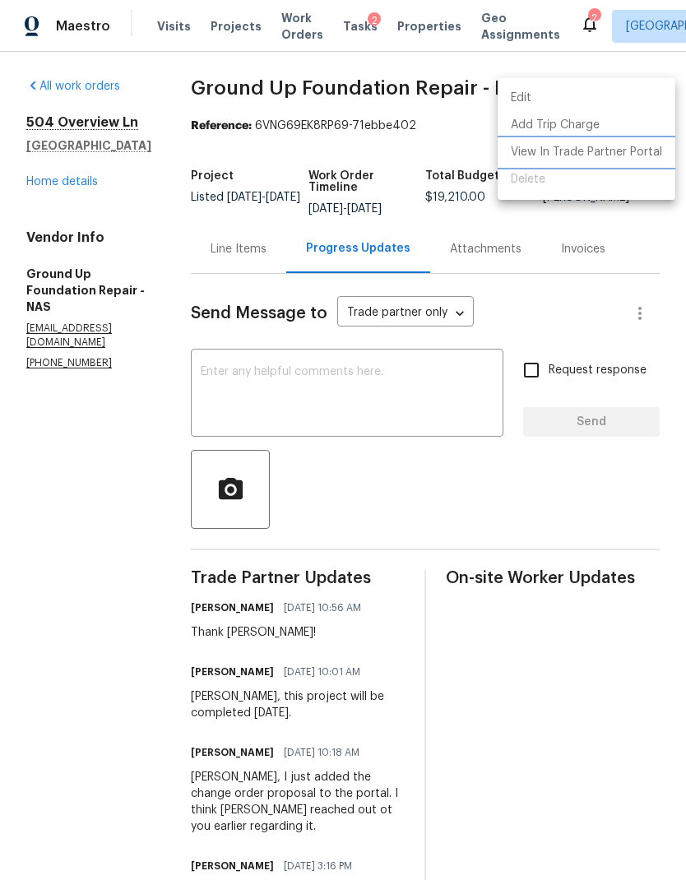
click at [622, 150] on li "View In Trade Partner Portal" at bounding box center [586, 152] width 178 height 27
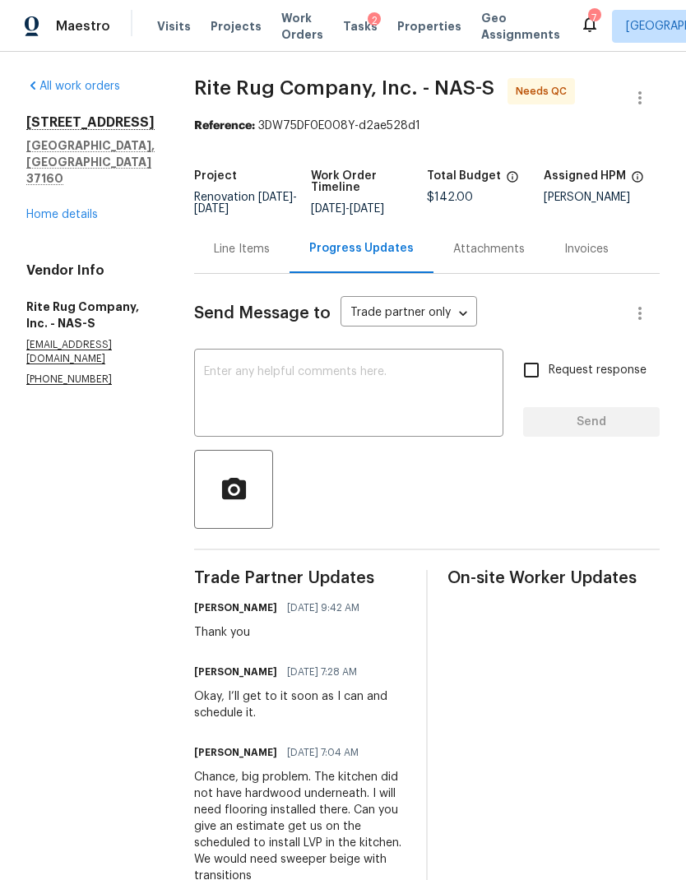
click at [282, 34] on span "Work Orders" at bounding box center [302, 26] width 42 height 33
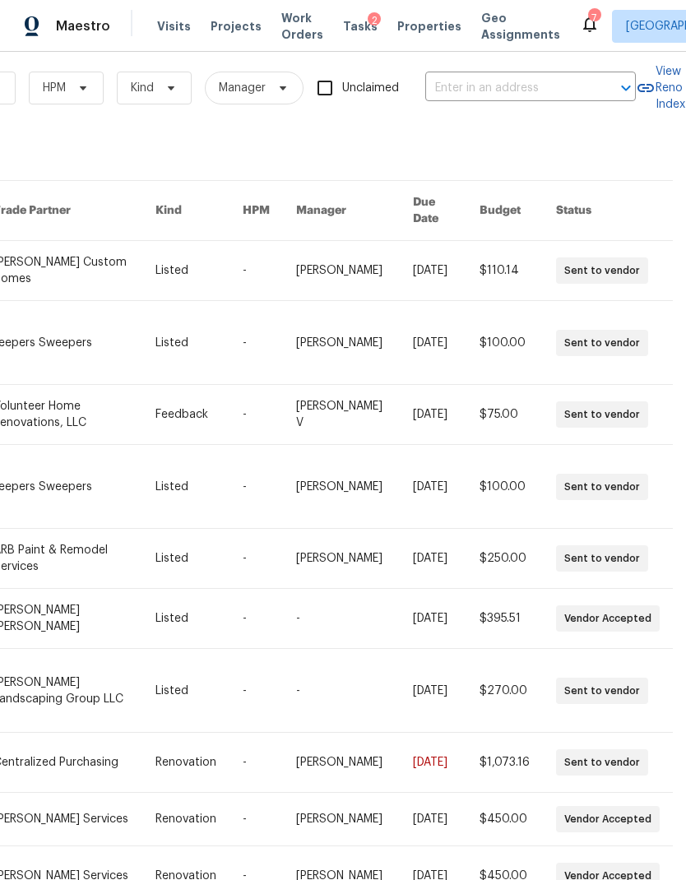
scroll to position [13, 270]
click at [512, 91] on input "text" at bounding box center [507, 88] width 164 height 25
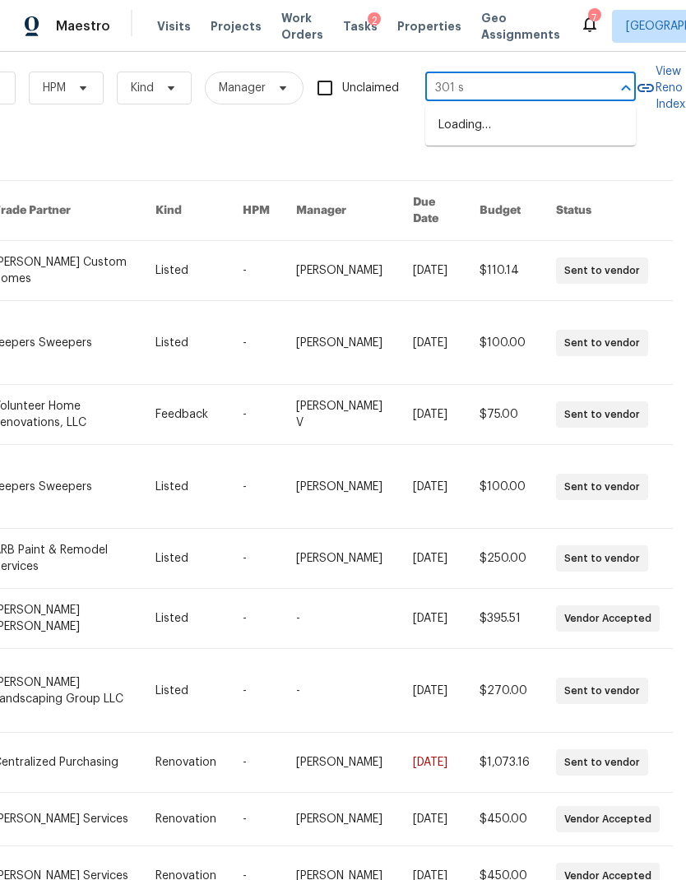
type input "301 sp"
click at [542, 127] on li "301 Springdale Dr, Columbia, TN 38401" at bounding box center [530, 125] width 210 height 27
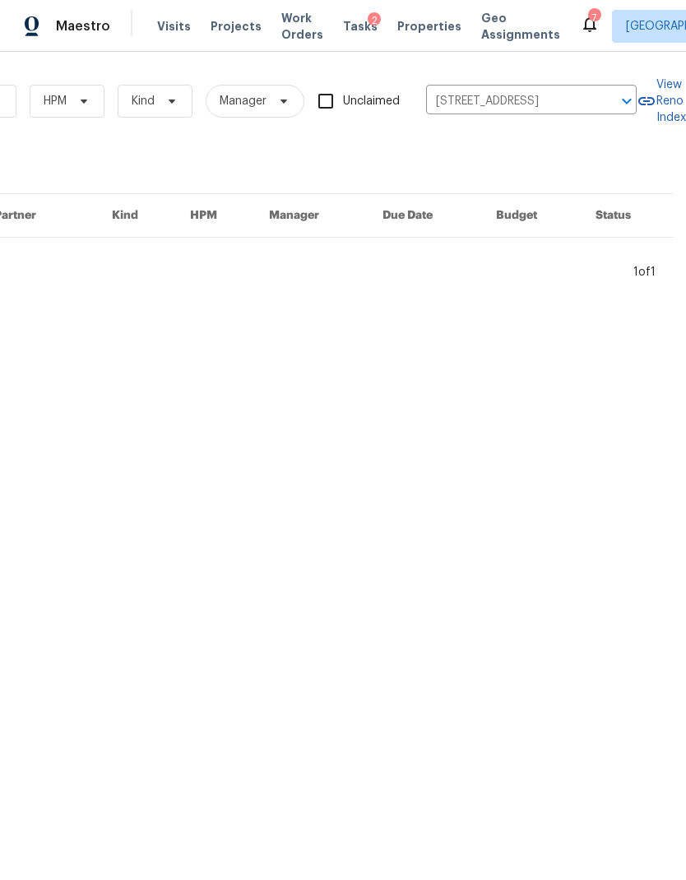
scroll to position [0, 270]
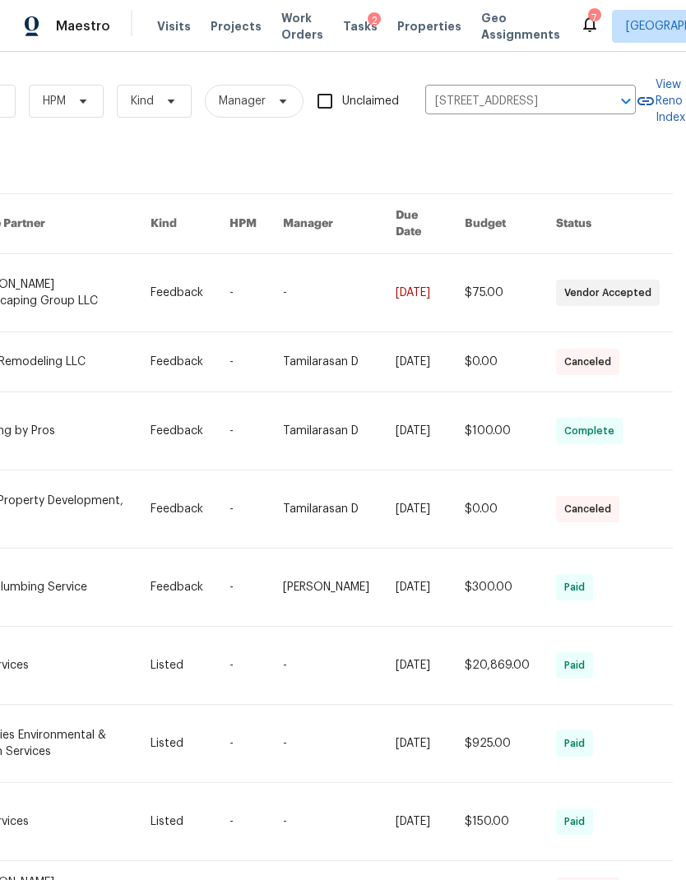
click at [395, 261] on link at bounding box center [429, 292] width 69 height 77
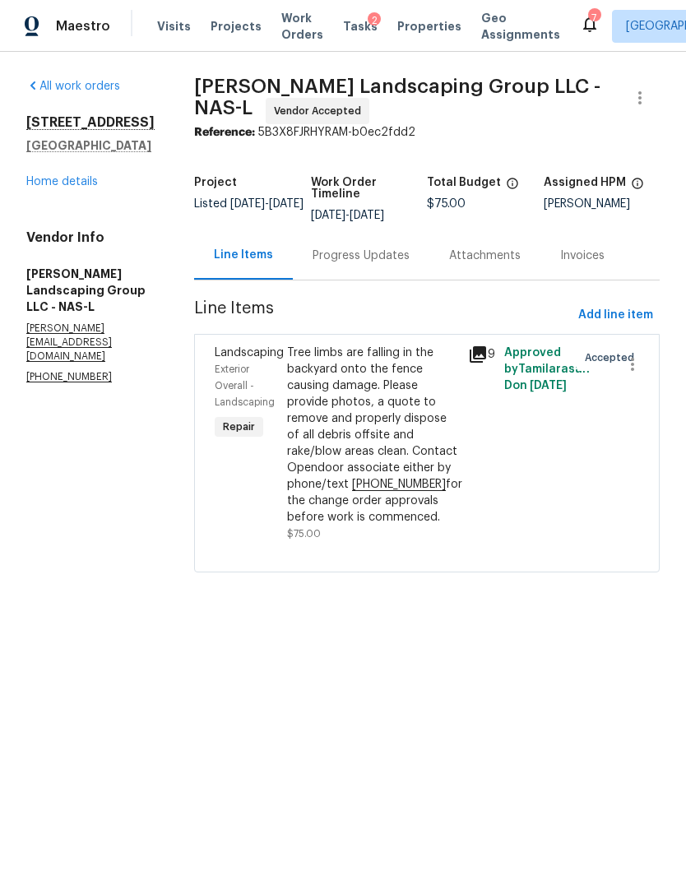
click at [43, 180] on link "Home details" at bounding box center [62, 182] width 72 height 12
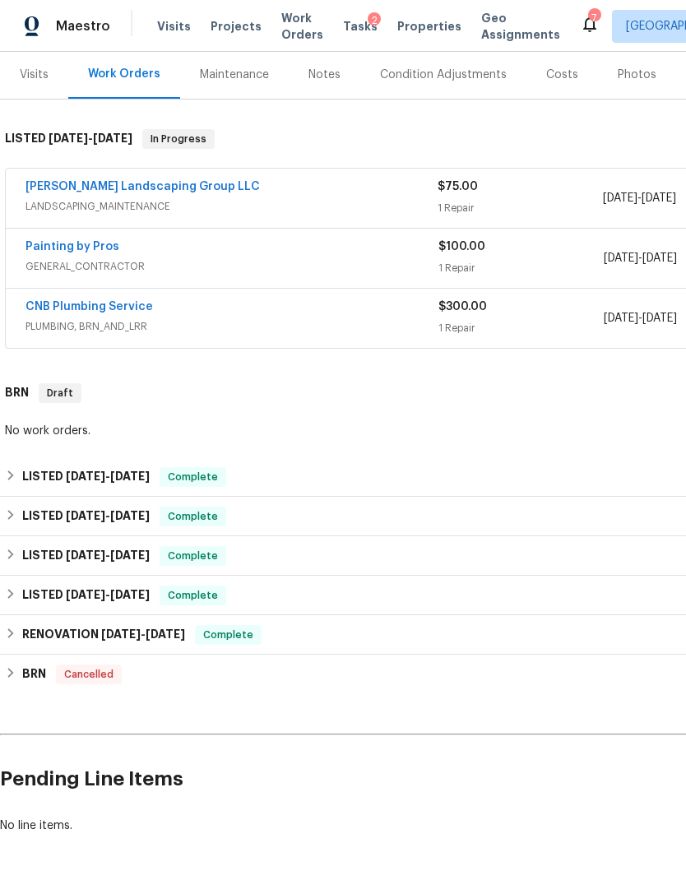
scroll to position [198, 0]
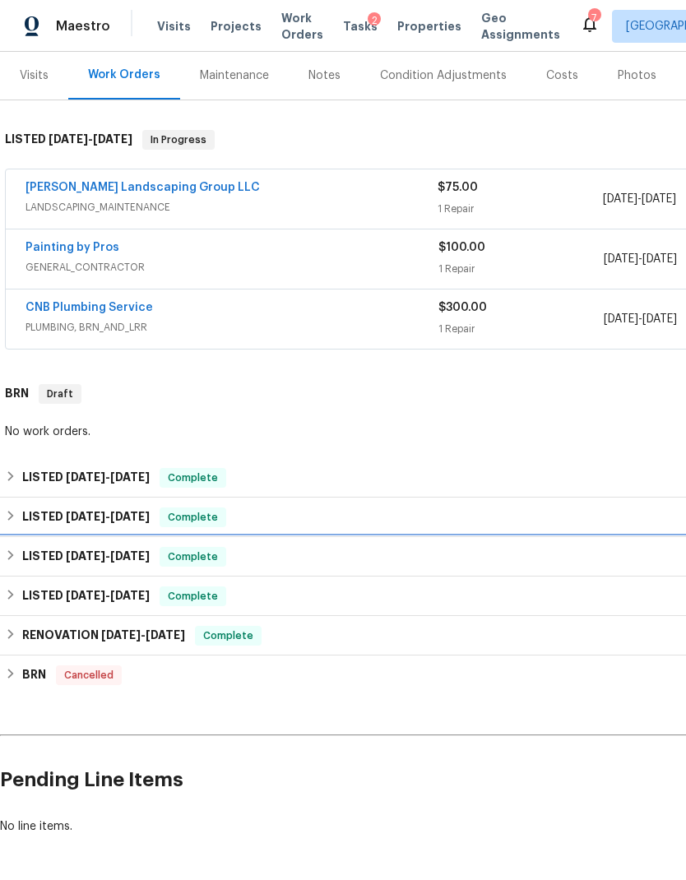
click at [409, 538] on div "LISTED 5/28/25 - 5/31/25 Complete" at bounding box center [464, 556] width 929 height 39
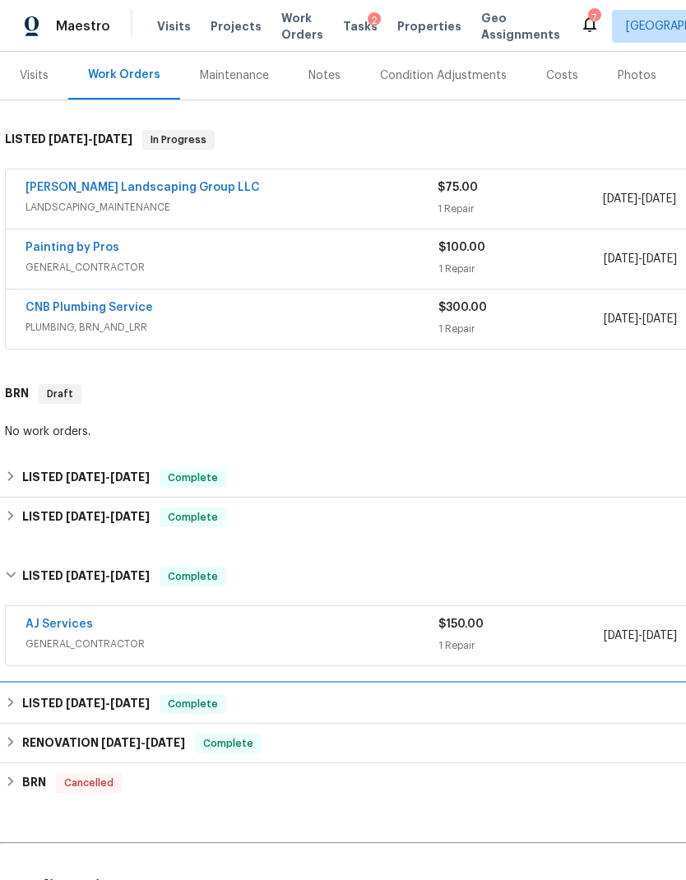
click at [445, 691] on div "LISTED 5/21/25 - 5/23/25 Complete" at bounding box center [464, 703] width 929 height 39
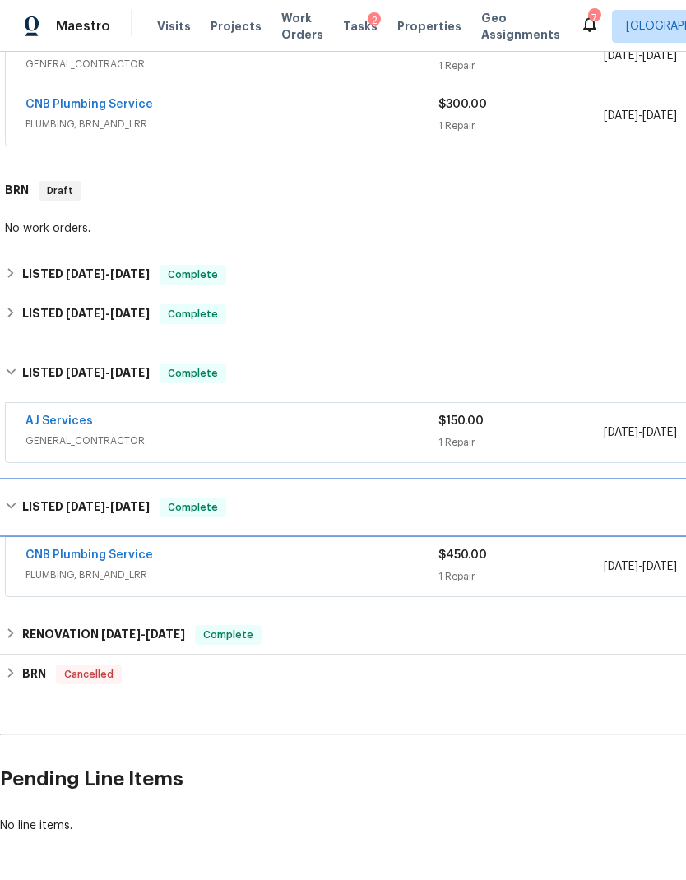
scroll to position [400, 0]
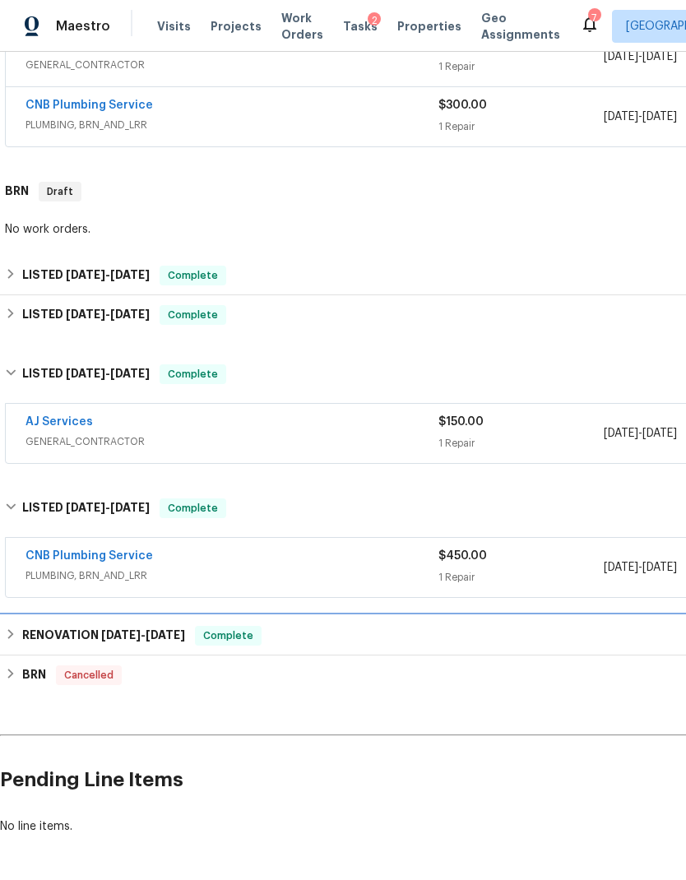
click at [428, 634] on div "RENOVATION 3/7/25 - 4/8/25 Complete" at bounding box center [464, 636] width 919 height 20
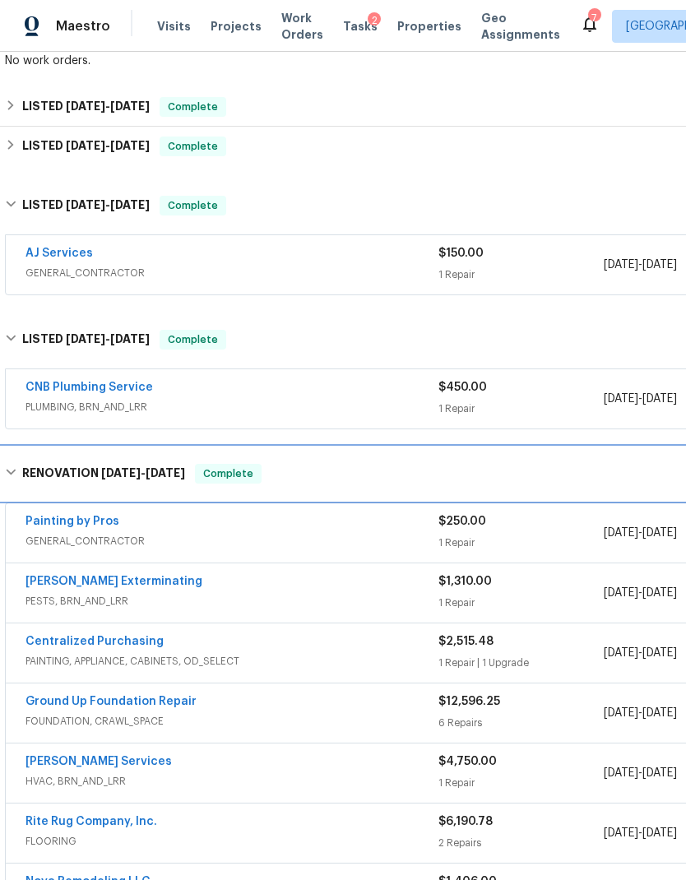
scroll to position [569, 0]
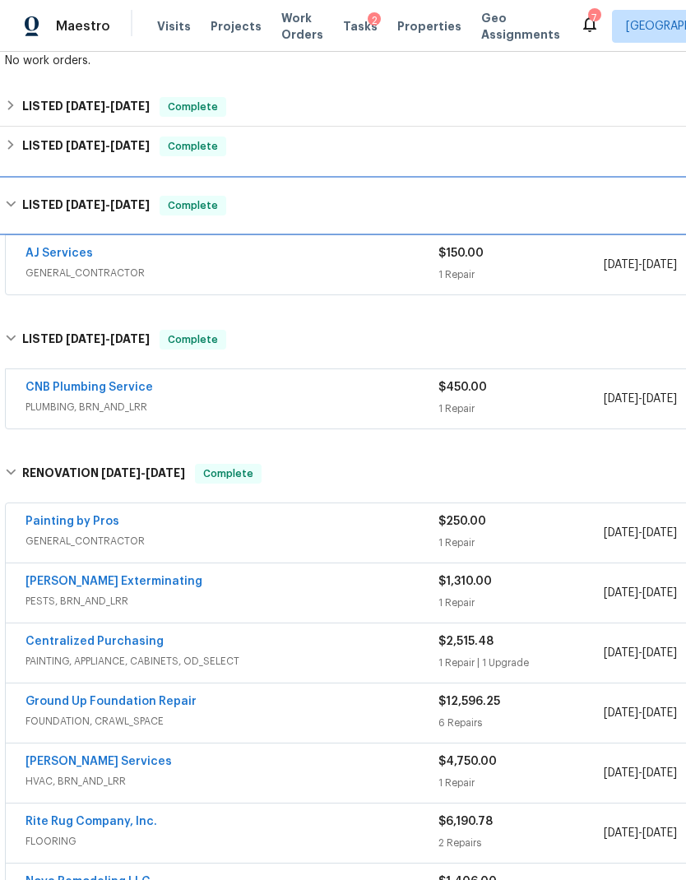
click at [368, 206] on div "LISTED 5/28/25 - 5/31/25 Complete" at bounding box center [464, 206] width 919 height 20
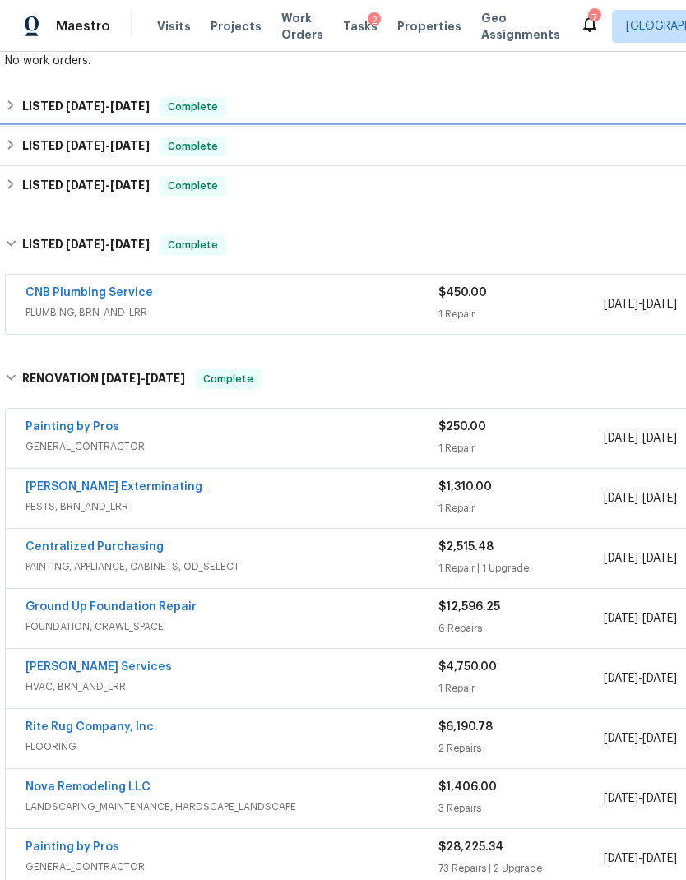
click at [399, 136] on div "LISTED 6/18/25 - 6/20/25 Complete" at bounding box center [464, 146] width 919 height 20
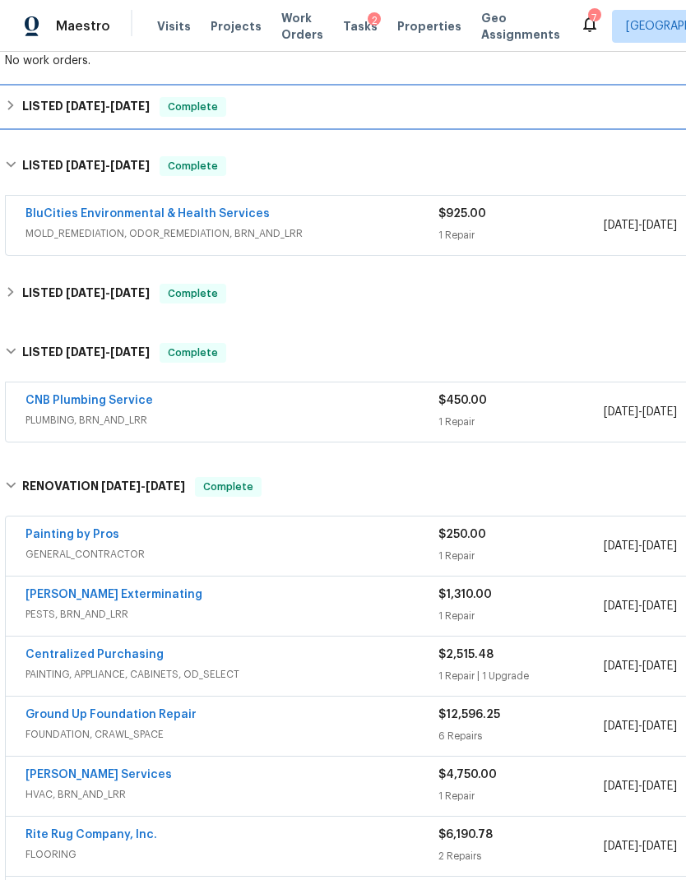
click at [348, 122] on div "LISTED [DATE] - [DATE] Complete" at bounding box center [464, 106] width 929 height 39
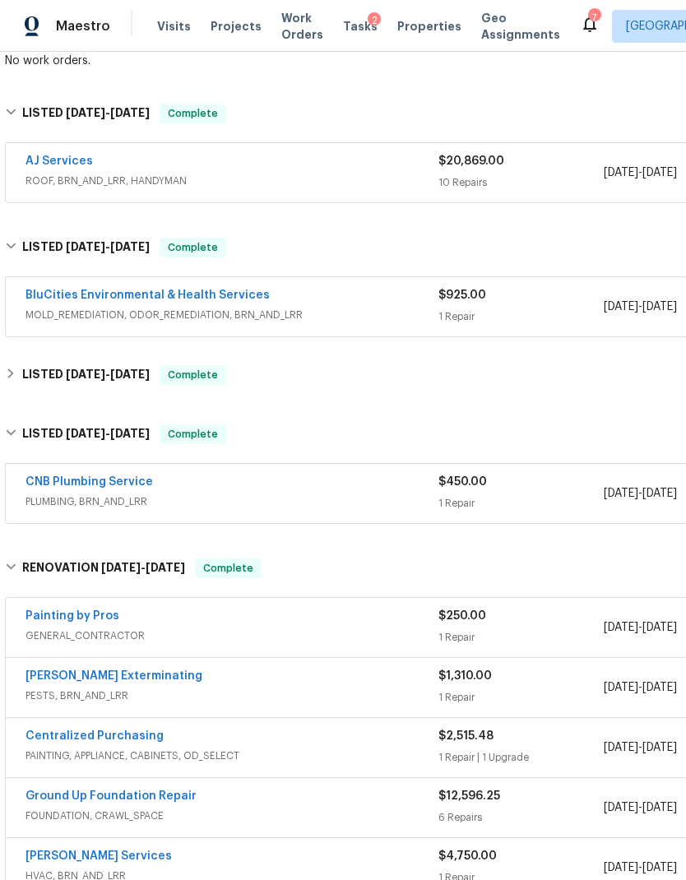
click at [82, 163] on link "AJ Services" at bounding box center [58, 161] width 67 height 12
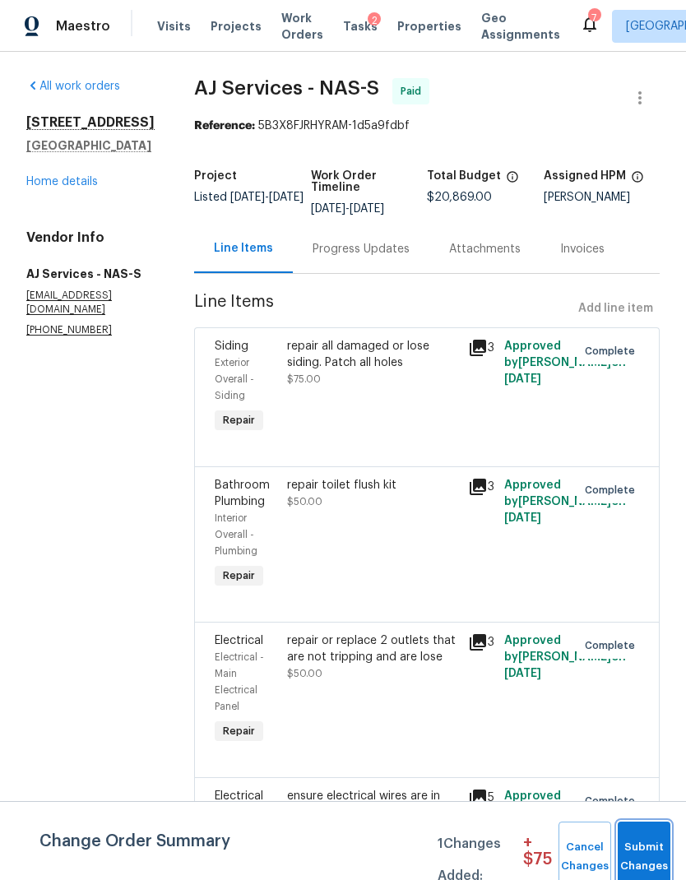
click at [645, 844] on span "Submit Changes" at bounding box center [644, 857] width 36 height 38
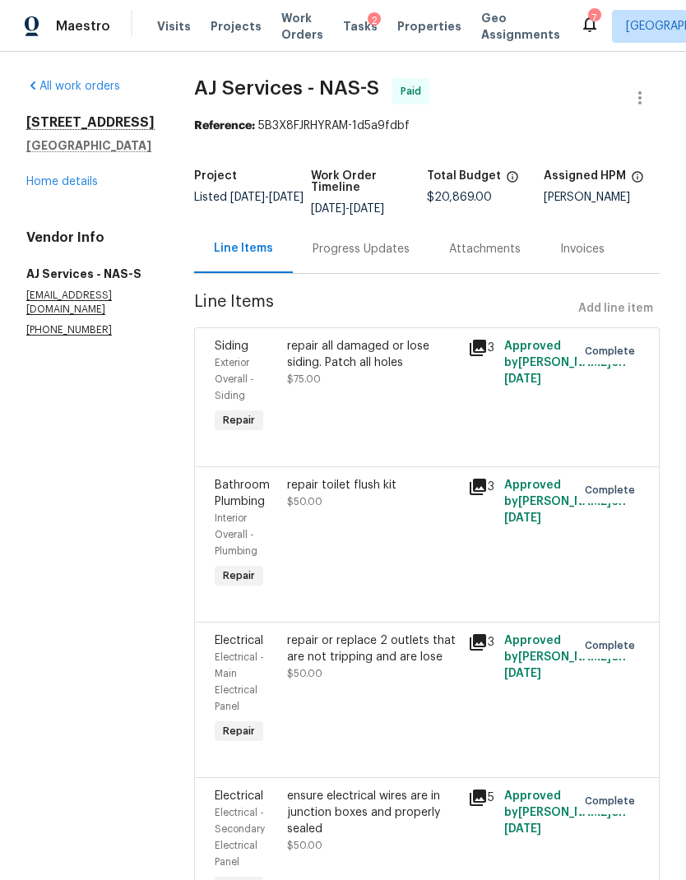
click at [361, 241] on div "Progress Updates" at bounding box center [360, 249] width 97 height 16
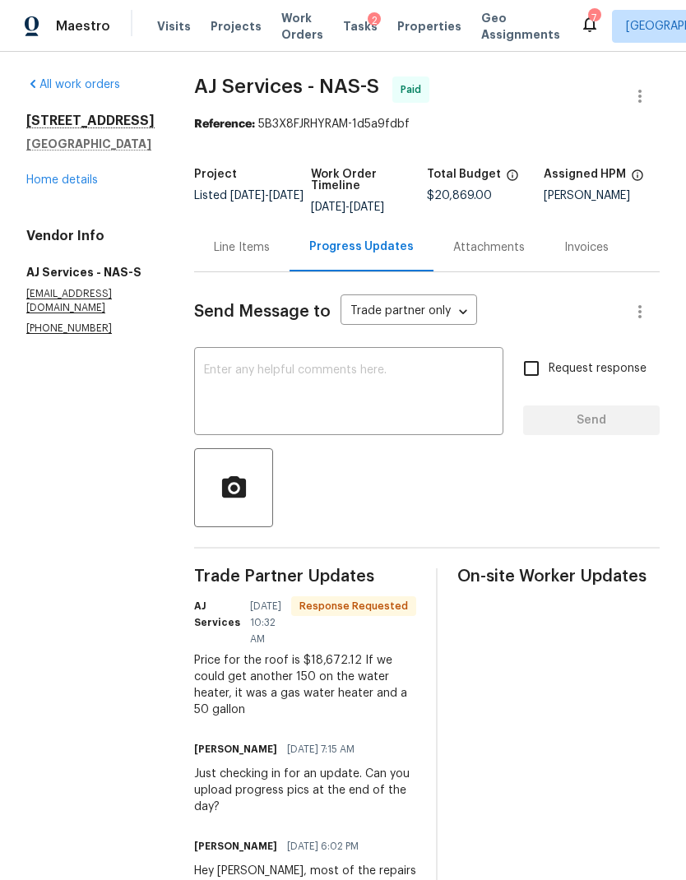
scroll to position [66, 0]
